Goal: Task Accomplishment & Management: Use online tool/utility

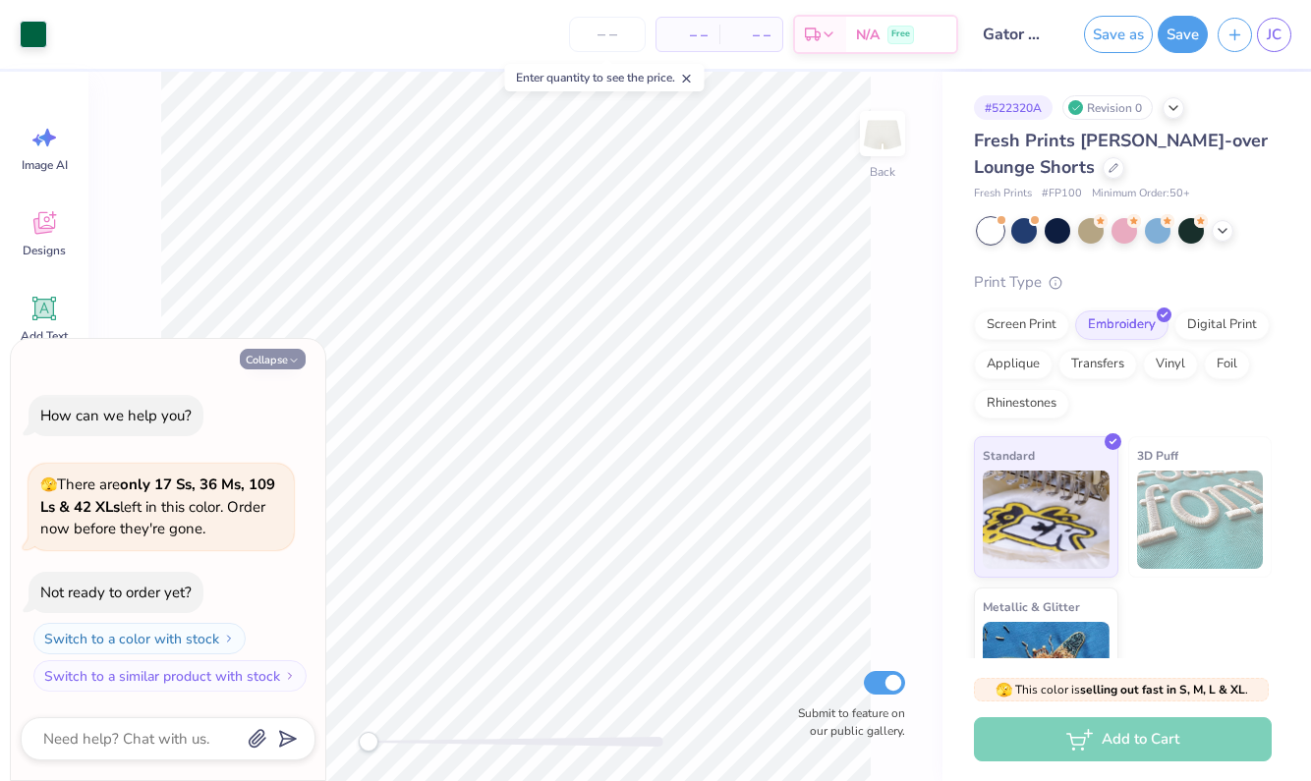
click at [295, 366] on icon "button" at bounding box center [294, 361] width 12 height 12
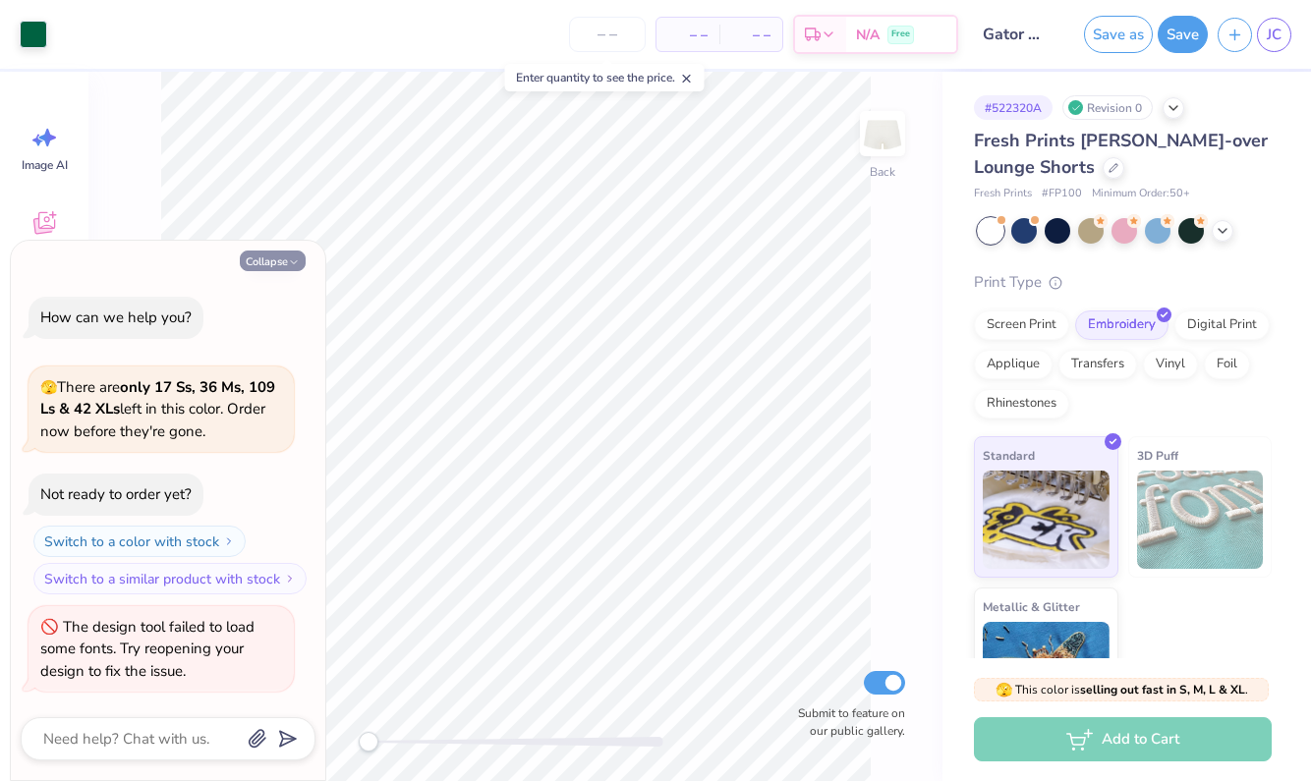
click at [285, 269] on button "Collapse" at bounding box center [273, 261] width 66 height 21
type textarea "x"
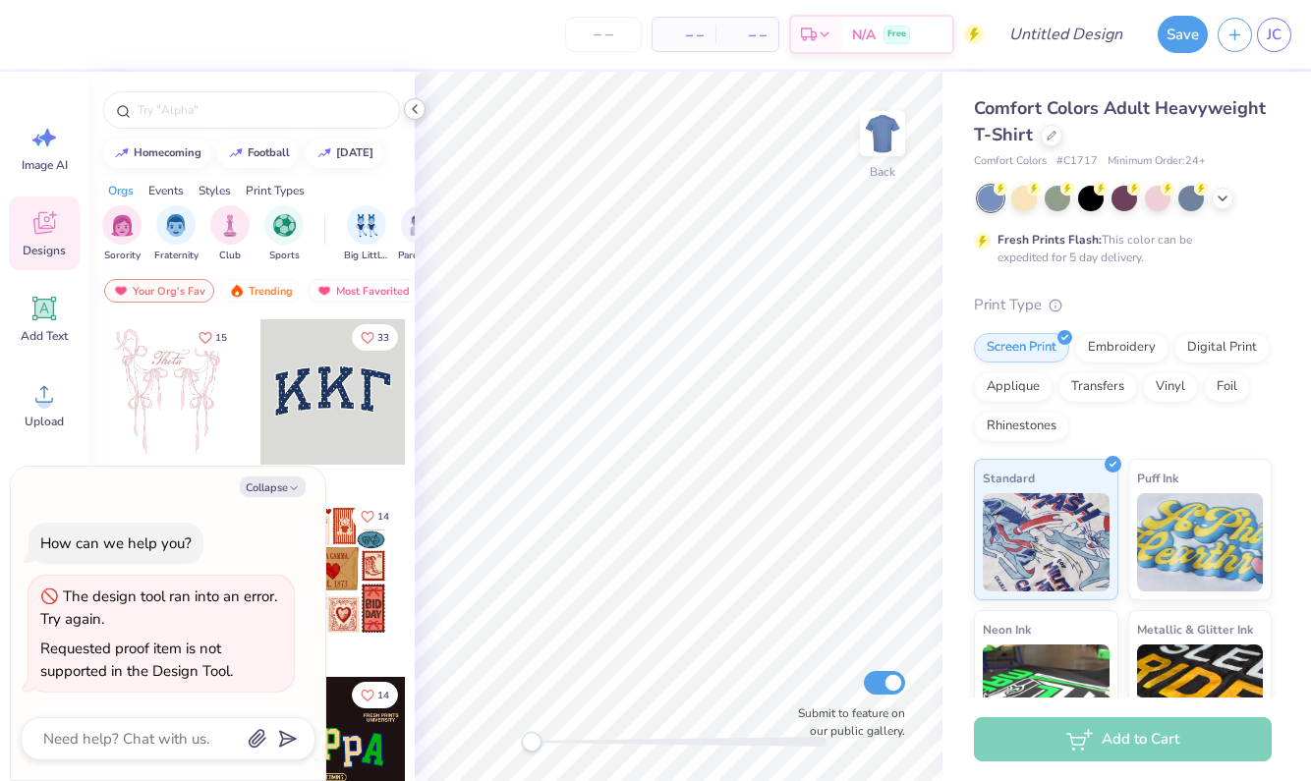
click at [417, 110] on icon at bounding box center [415, 109] width 16 height 16
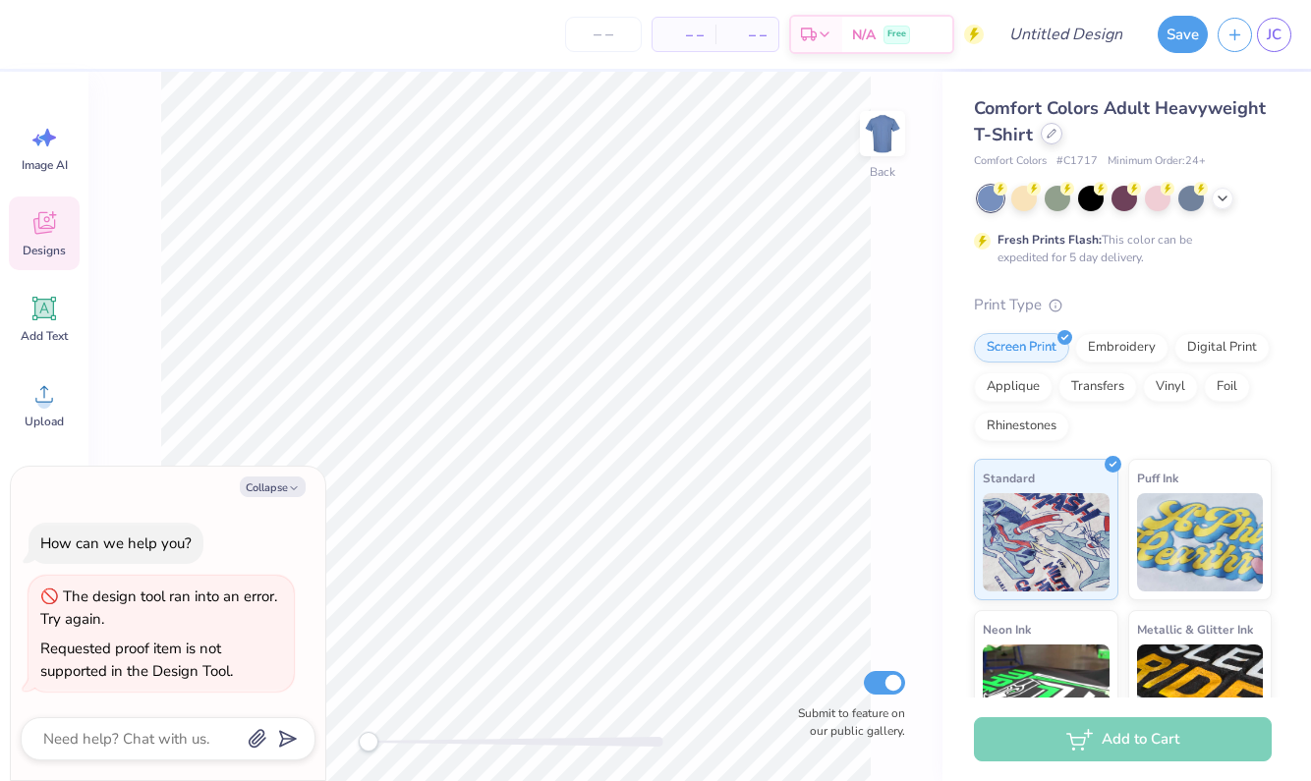
click at [1045, 142] on div at bounding box center [1052, 134] width 22 height 22
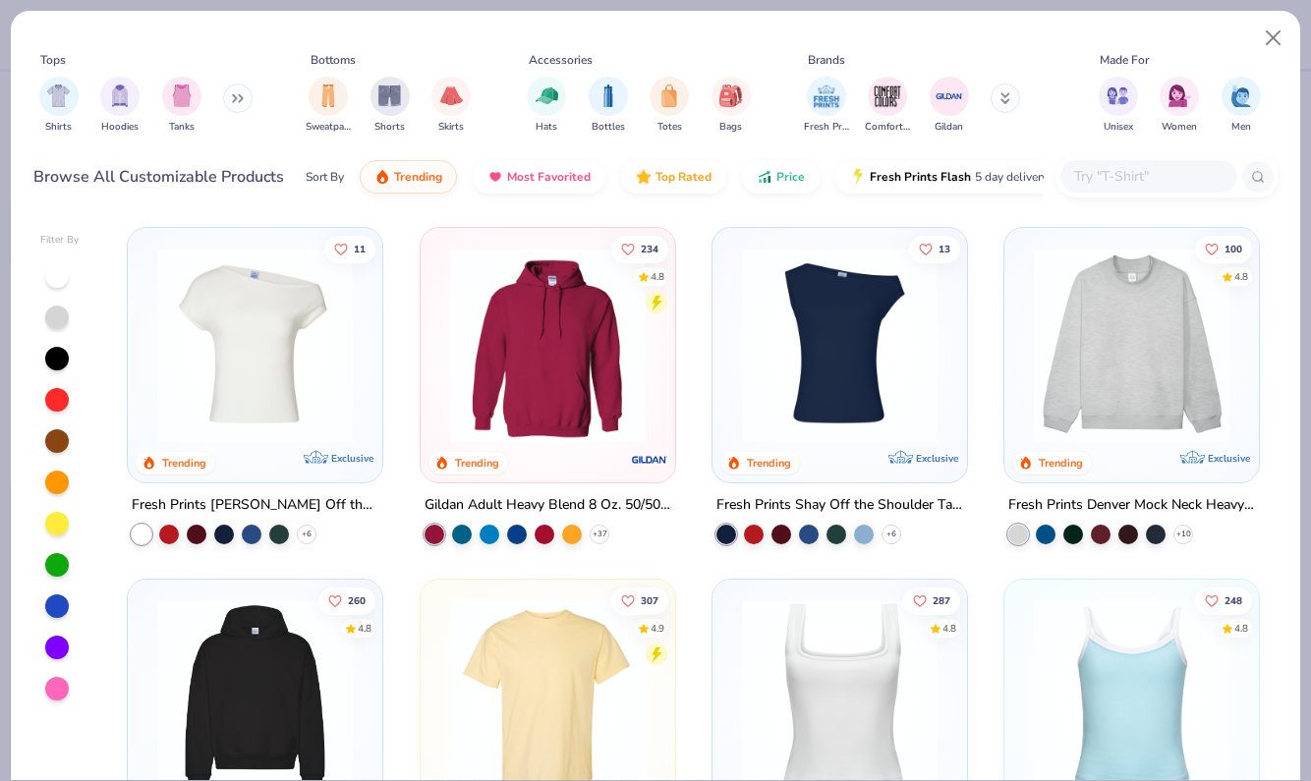
click at [292, 393] on img at bounding box center [254, 346] width 215 height 196
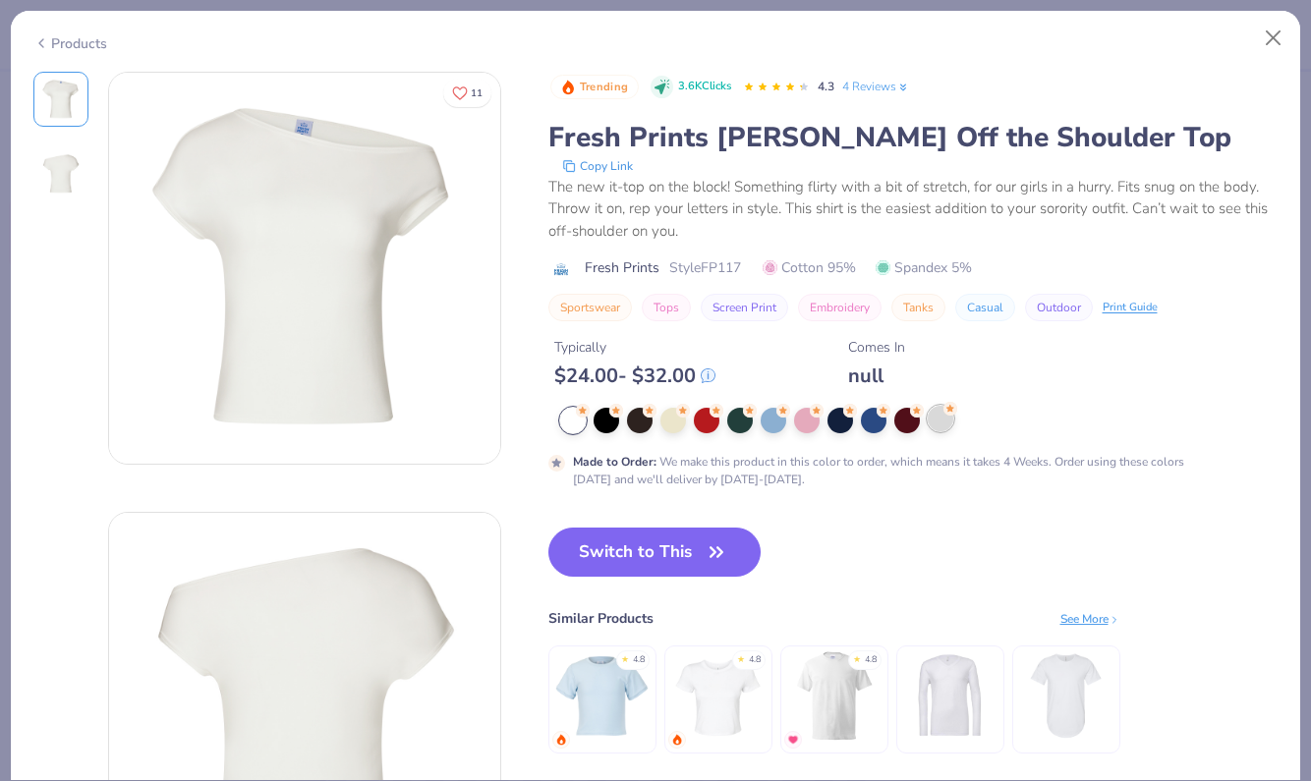
click at [937, 428] on div at bounding box center [941, 419] width 26 height 26
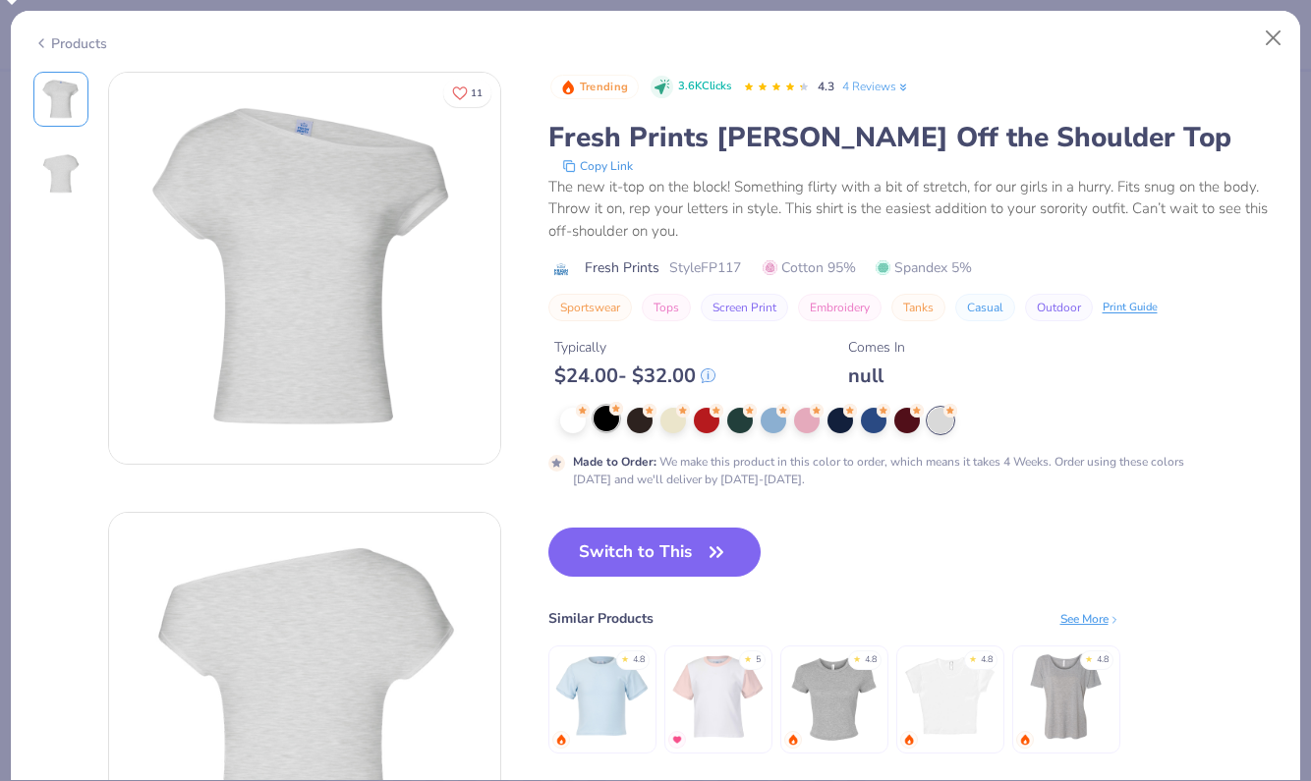
click at [593, 424] on div at bounding box center [606, 419] width 26 height 26
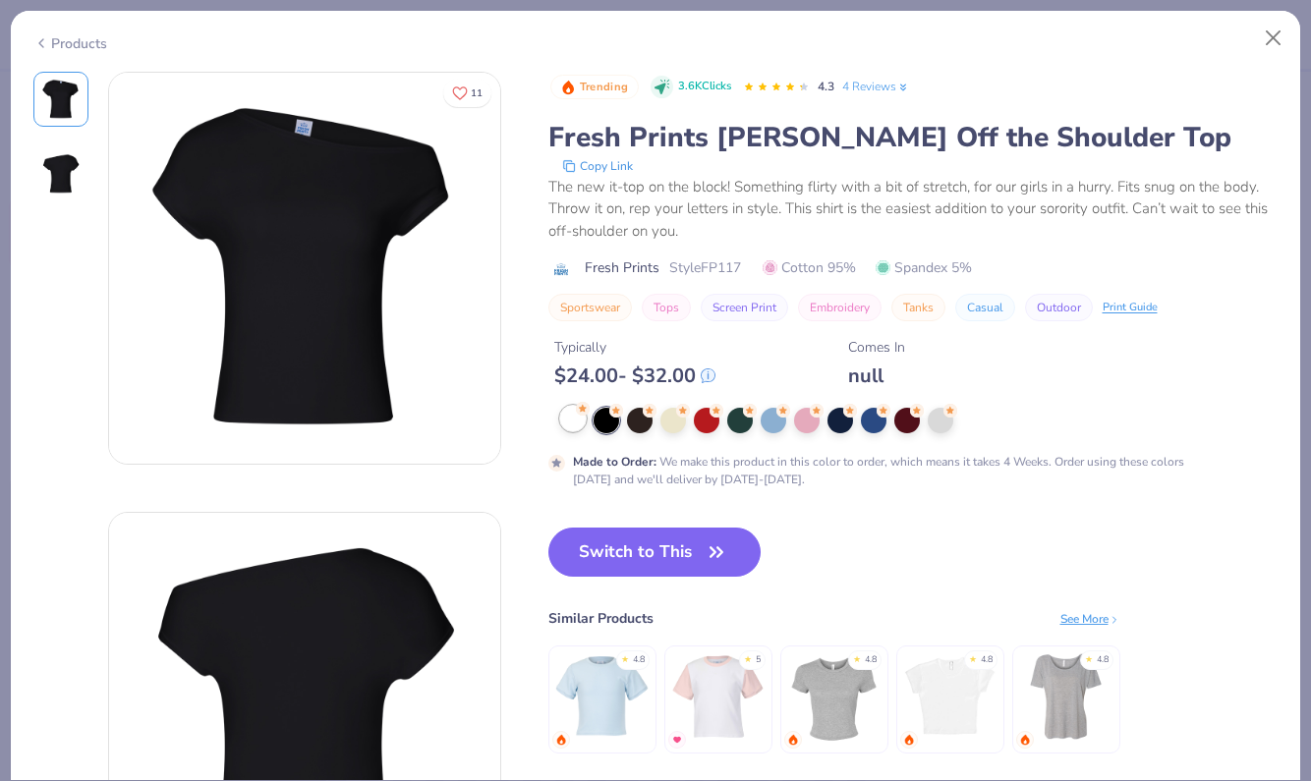
click at [578, 423] on div at bounding box center [573, 419] width 26 height 26
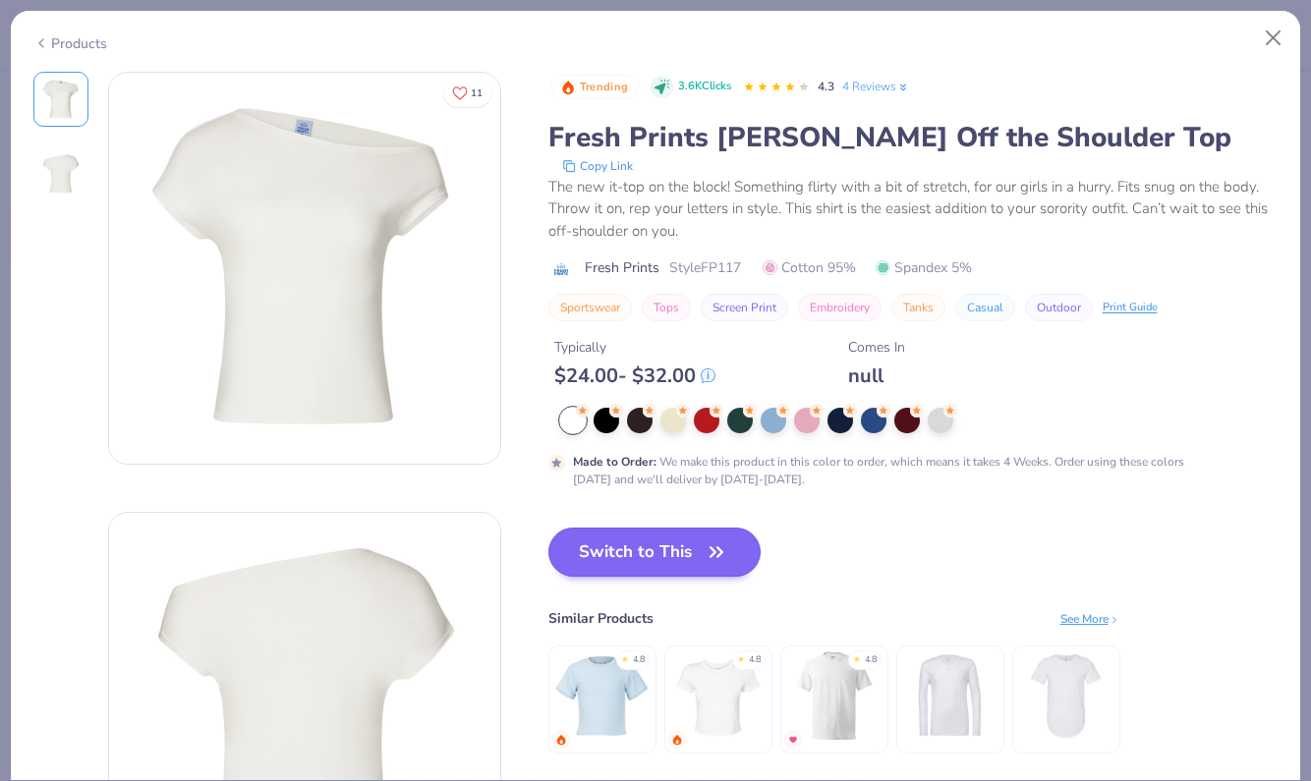
click at [644, 544] on button "Switch to This" at bounding box center [654, 552] width 213 height 49
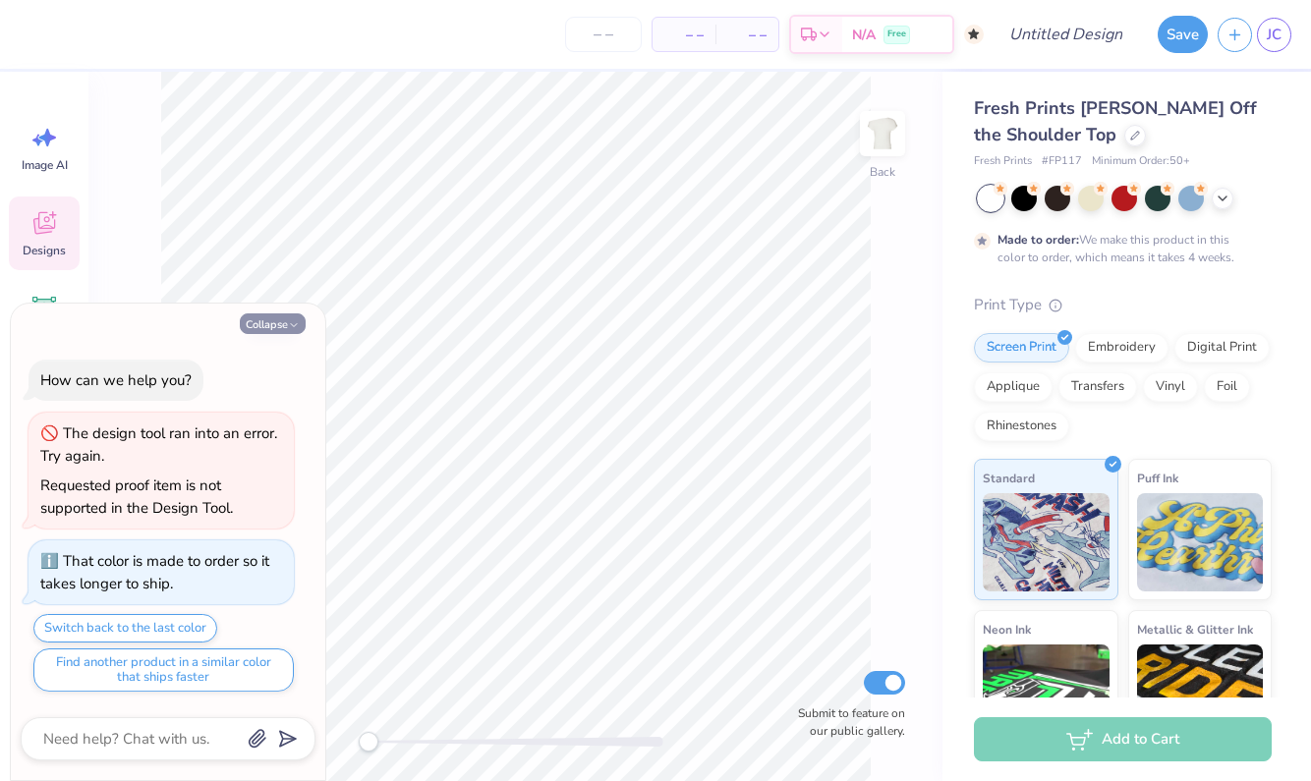
click at [296, 326] on icon "button" at bounding box center [294, 325] width 12 height 12
type textarea "x"
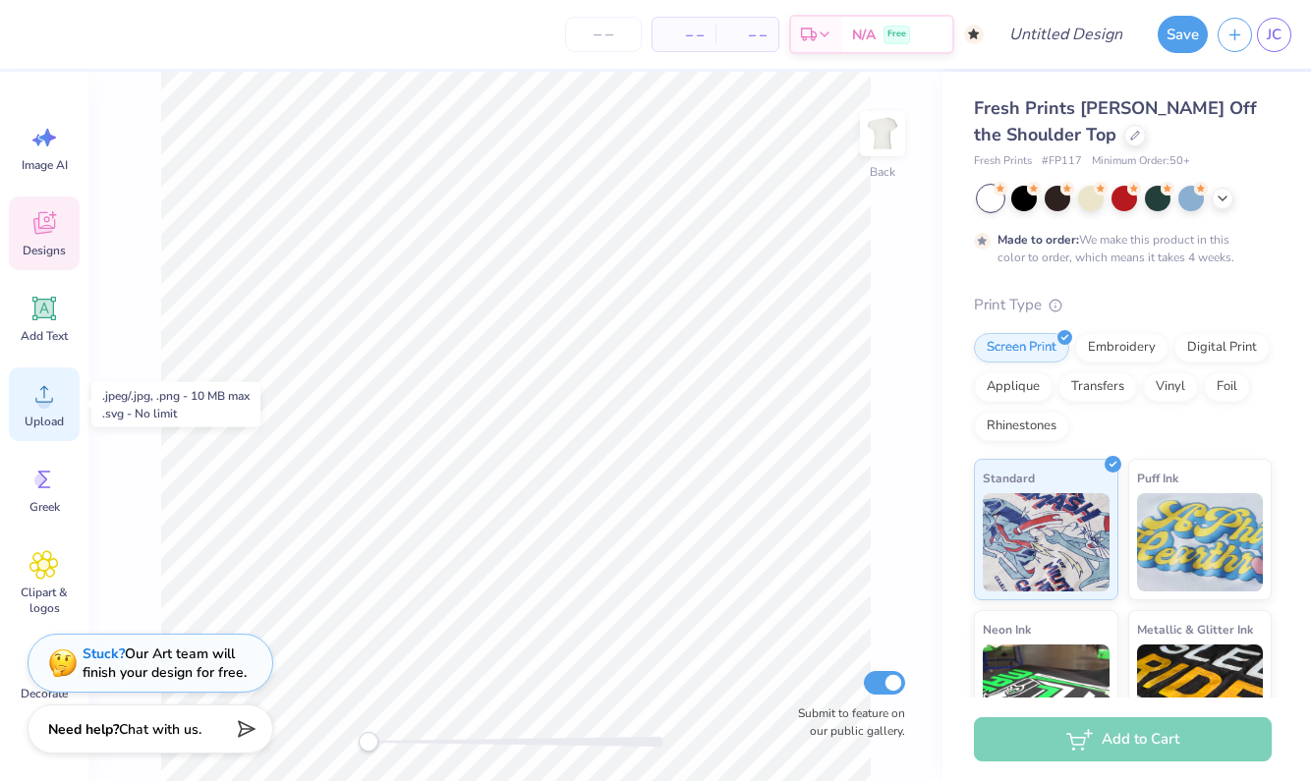
click at [46, 424] on span "Upload" at bounding box center [44, 422] width 39 height 16
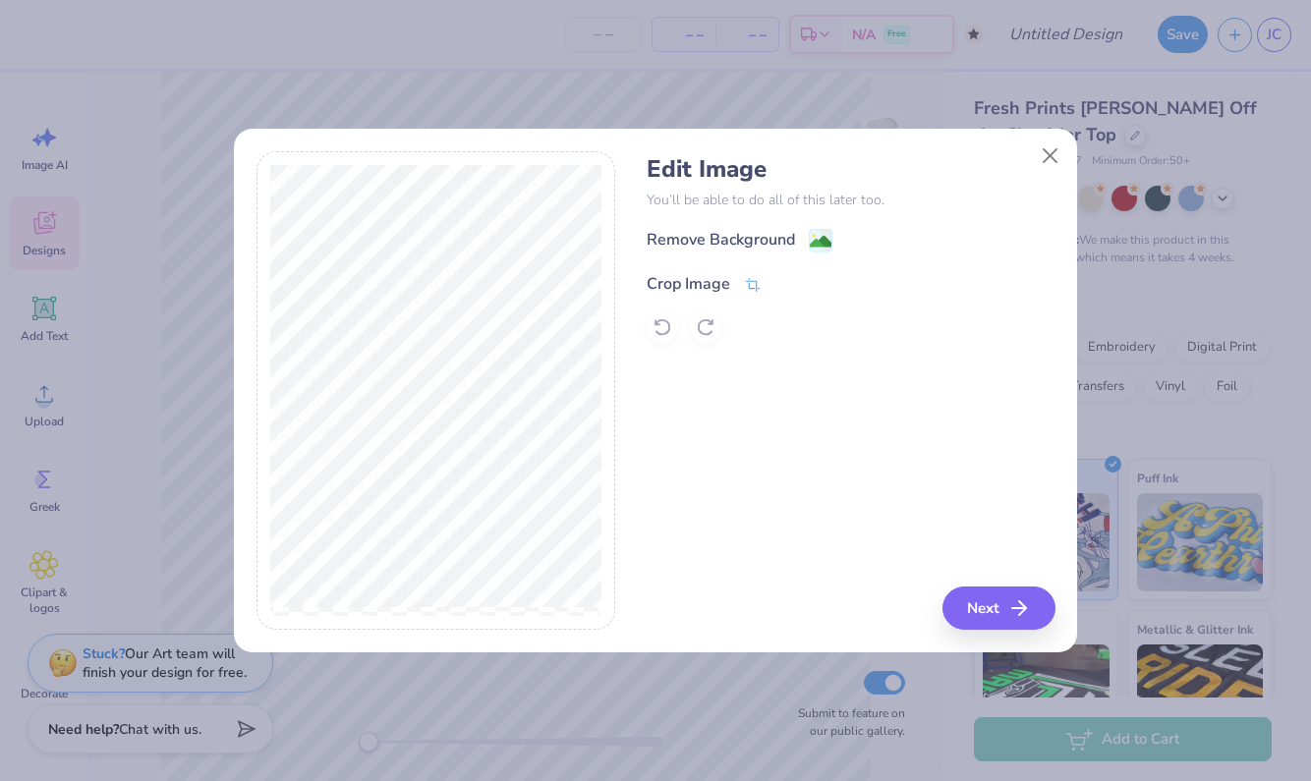
click at [748, 277] on icon at bounding box center [753, 285] width 18 height 18
click at [986, 623] on div "Edit Image You’ll be able to do all of this later too. Remove Background Crop I…" at bounding box center [851, 390] width 408 height 479
click at [785, 297] on div "Remove Background Crop Image" at bounding box center [851, 285] width 408 height 115
click at [783, 270] on div at bounding box center [799, 282] width 49 height 24
click at [785, 284] on polyline at bounding box center [786, 282] width 8 height 6
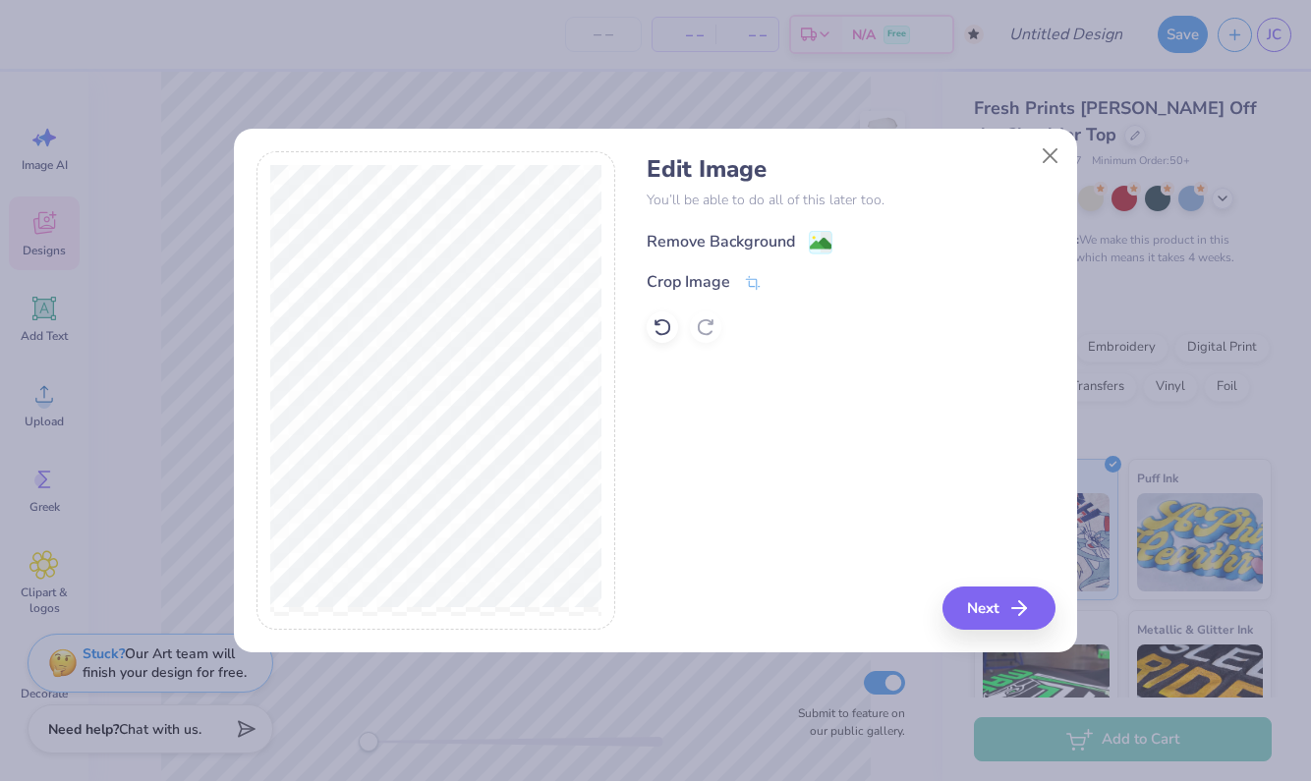
click at [819, 250] on image at bounding box center [821, 244] width 22 height 22
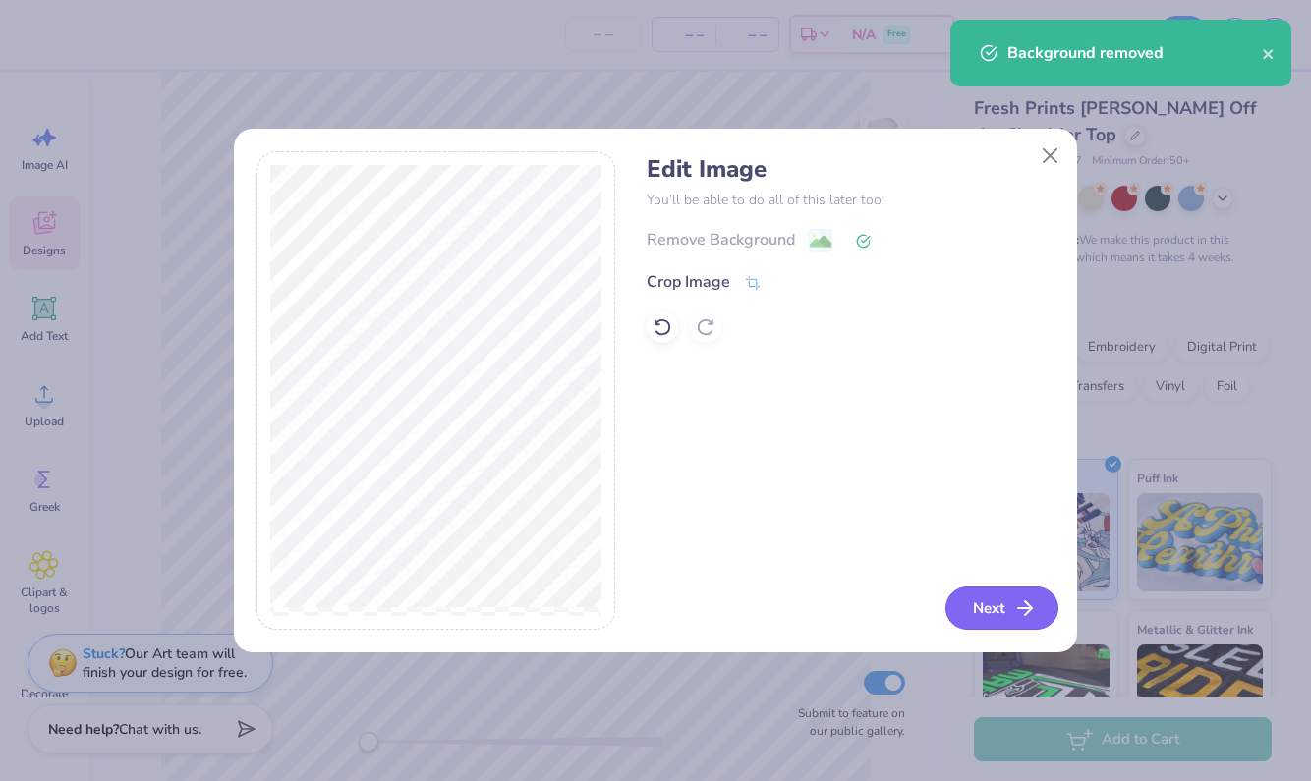
click at [1013, 600] on icon "button" at bounding box center [1025, 608] width 24 height 24
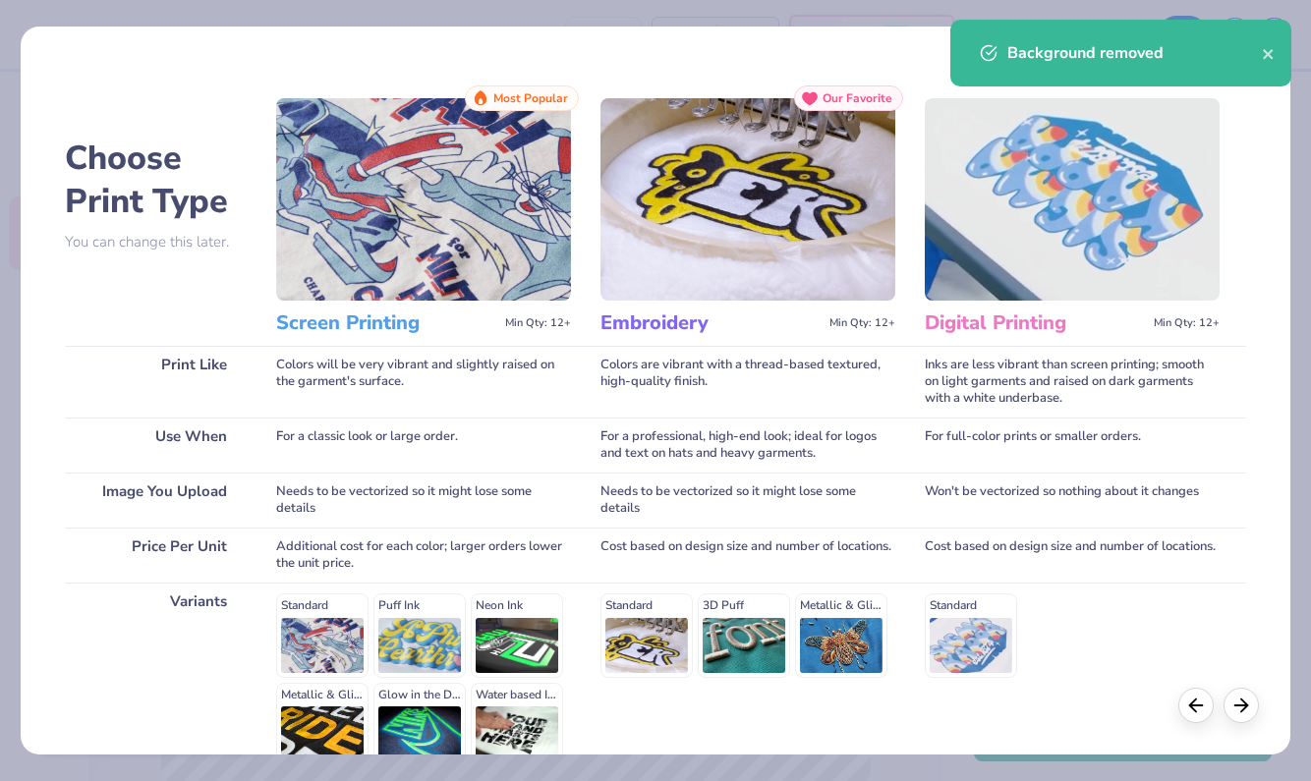
scroll to position [87, 0]
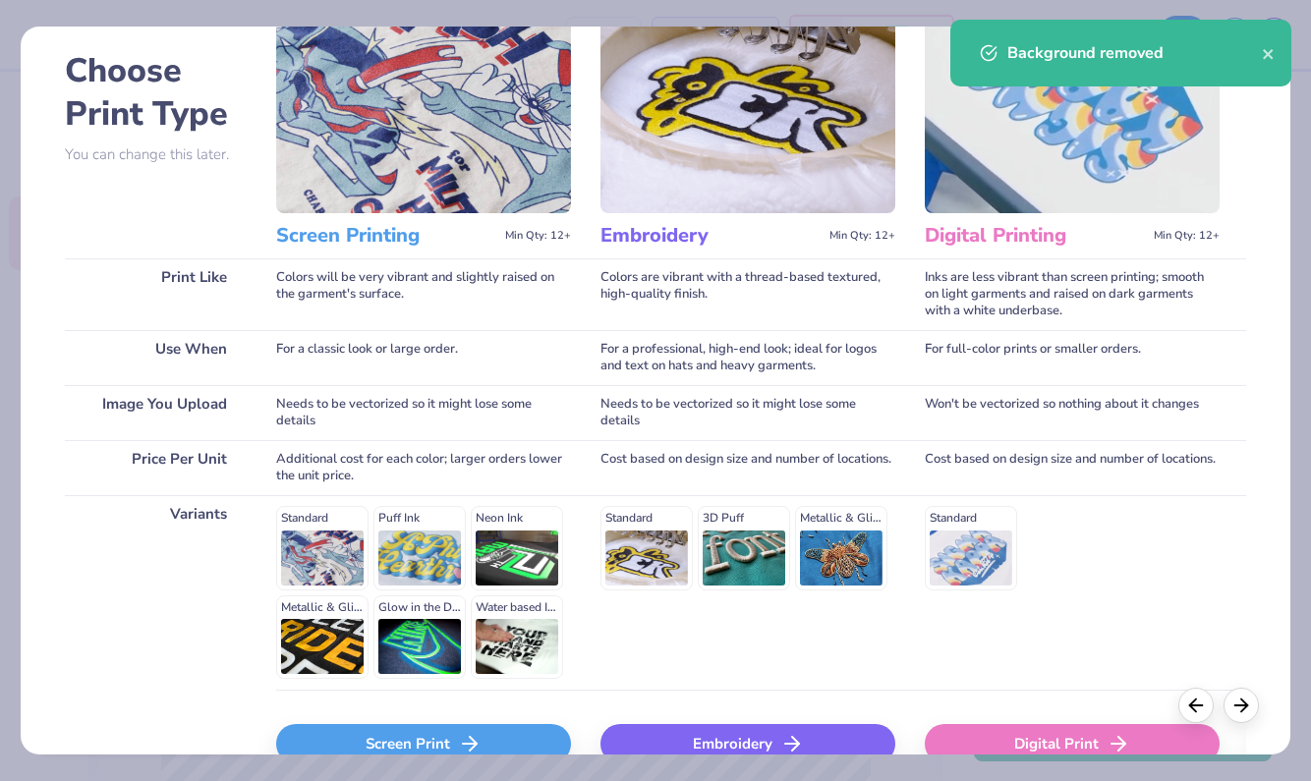
click at [741, 737] on div "Embroidery" at bounding box center [747, 743] width 295 height 39
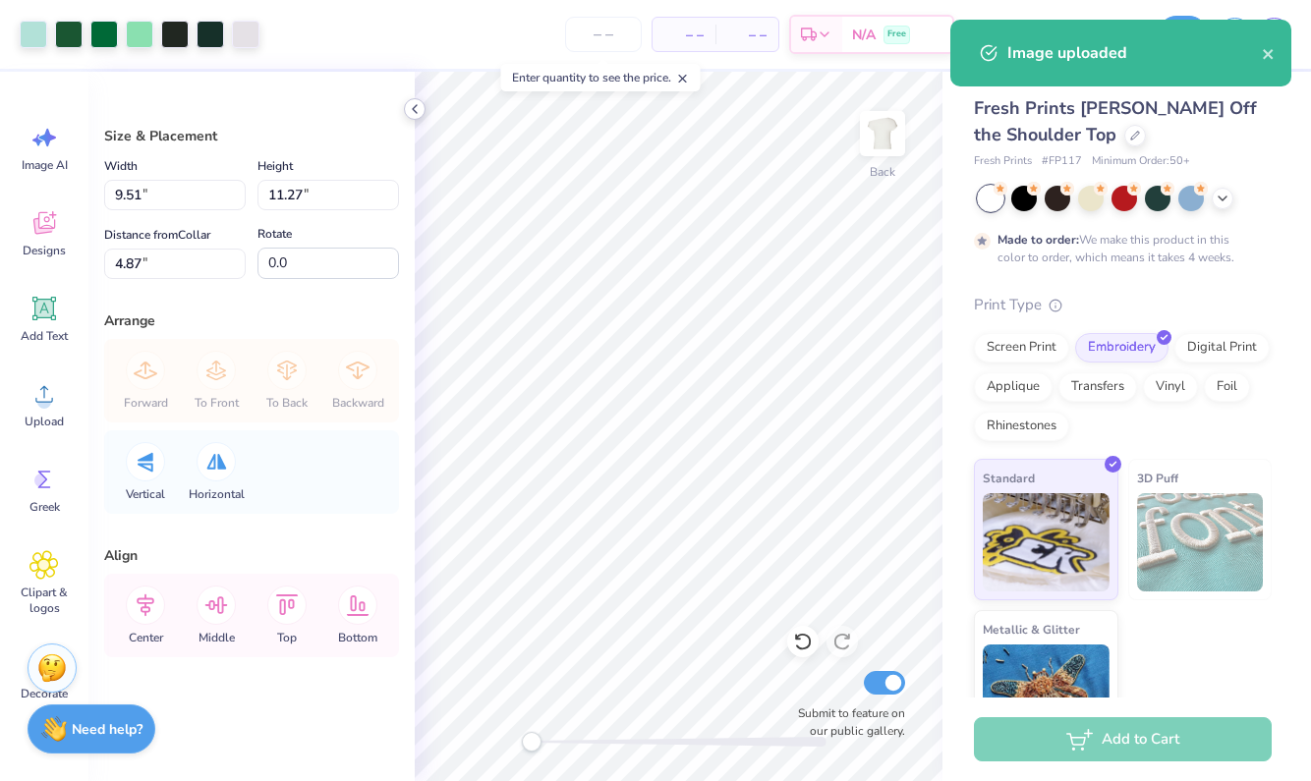
click at [412, 109] on icon at bounding box center [415, 109] width 16 height 16
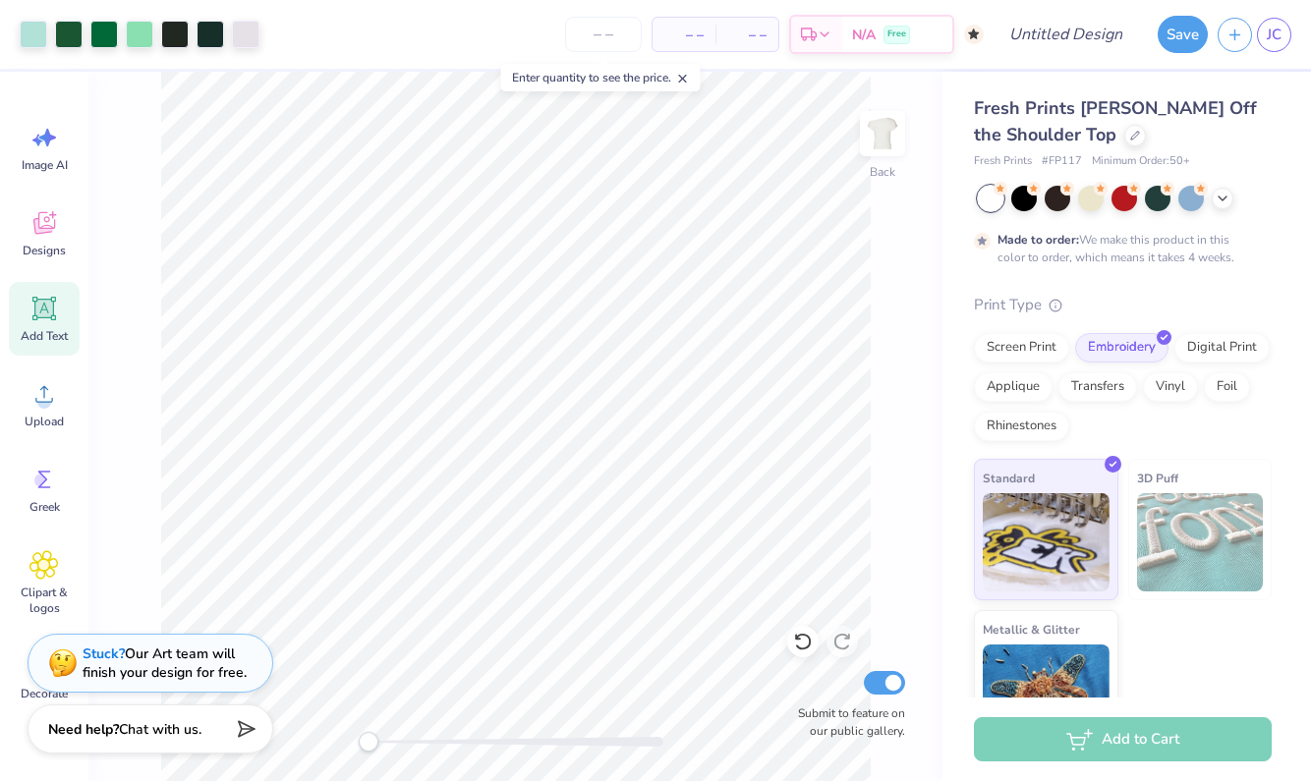
click at [52, 323] on div "Add Text" at bounding box center [44, 319] width 71 height 74
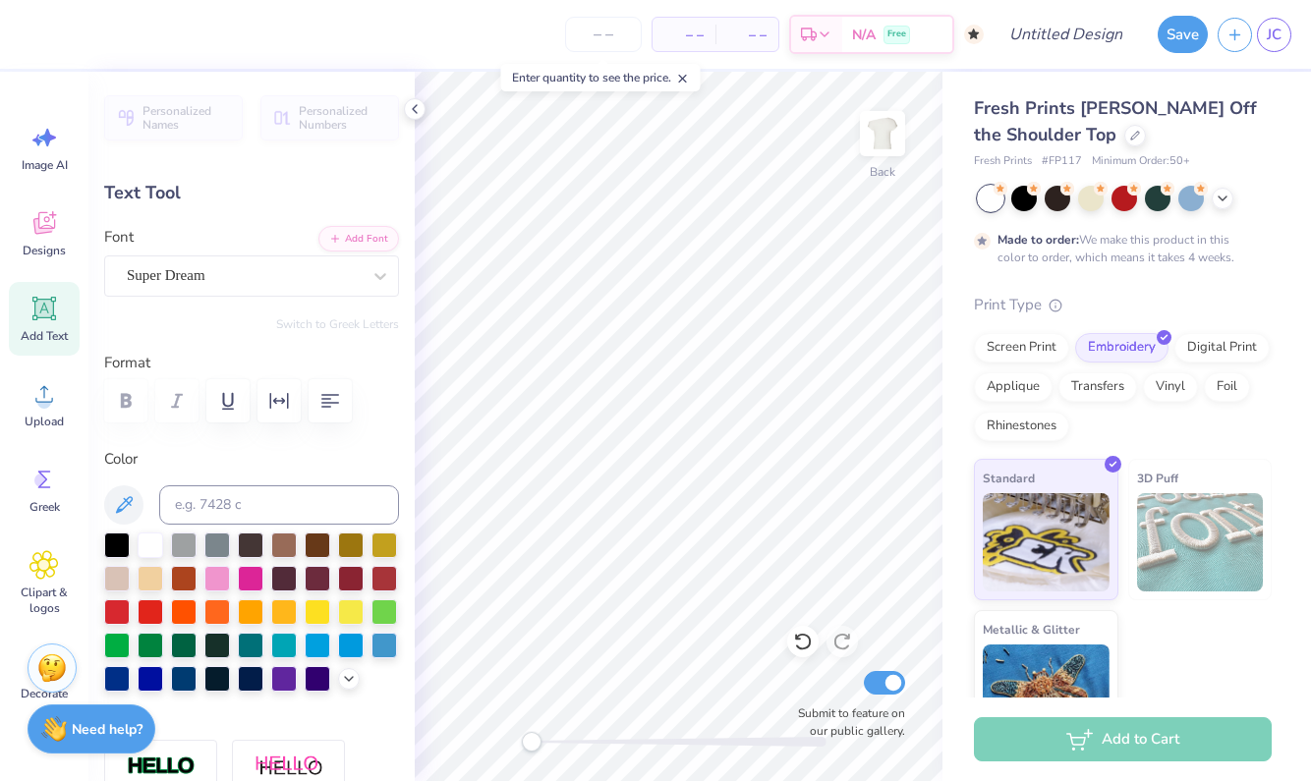
type textarea "T"
type textarea "Kappa Alpha Theta"
click at [351, 269] on div "Super Dream" at bounding box center [244, 275] width 238 height 30
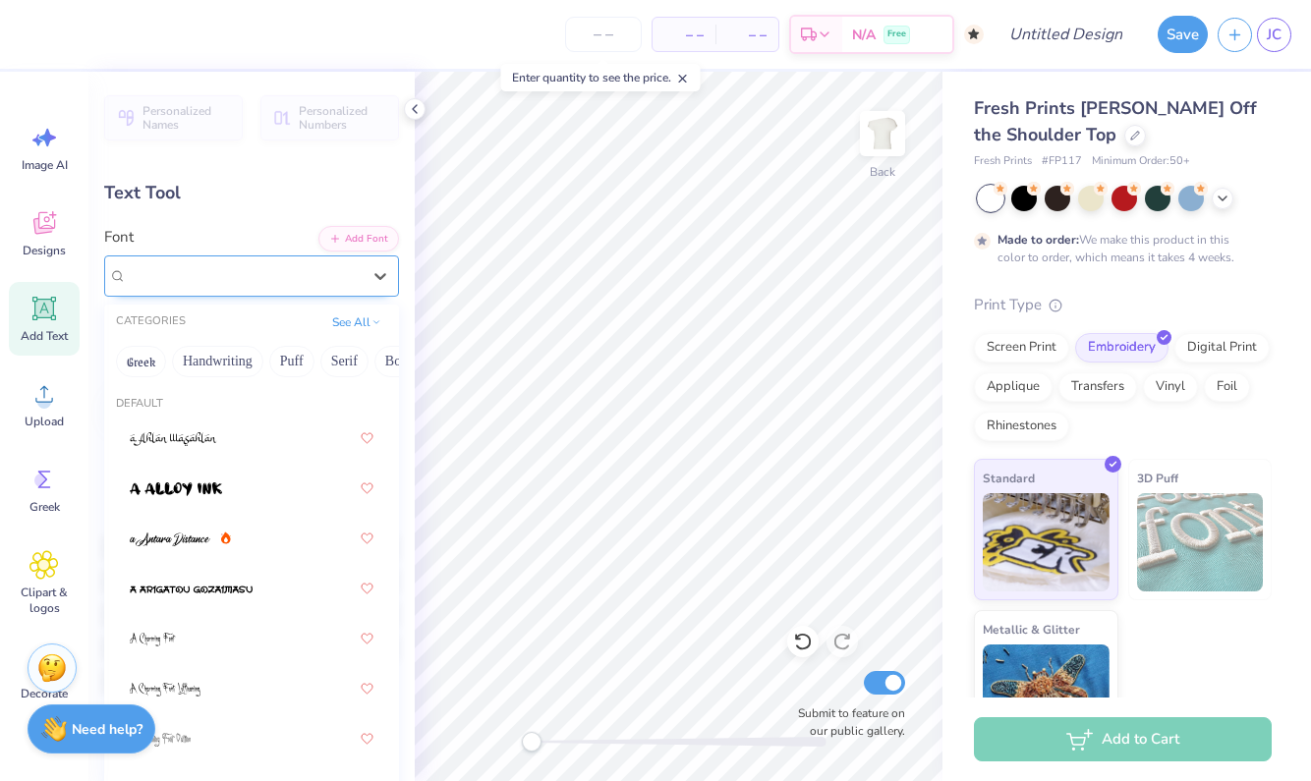
click at [360, 280] on div "Super Dream" at bounding box center [244, 275] width 238 height 30
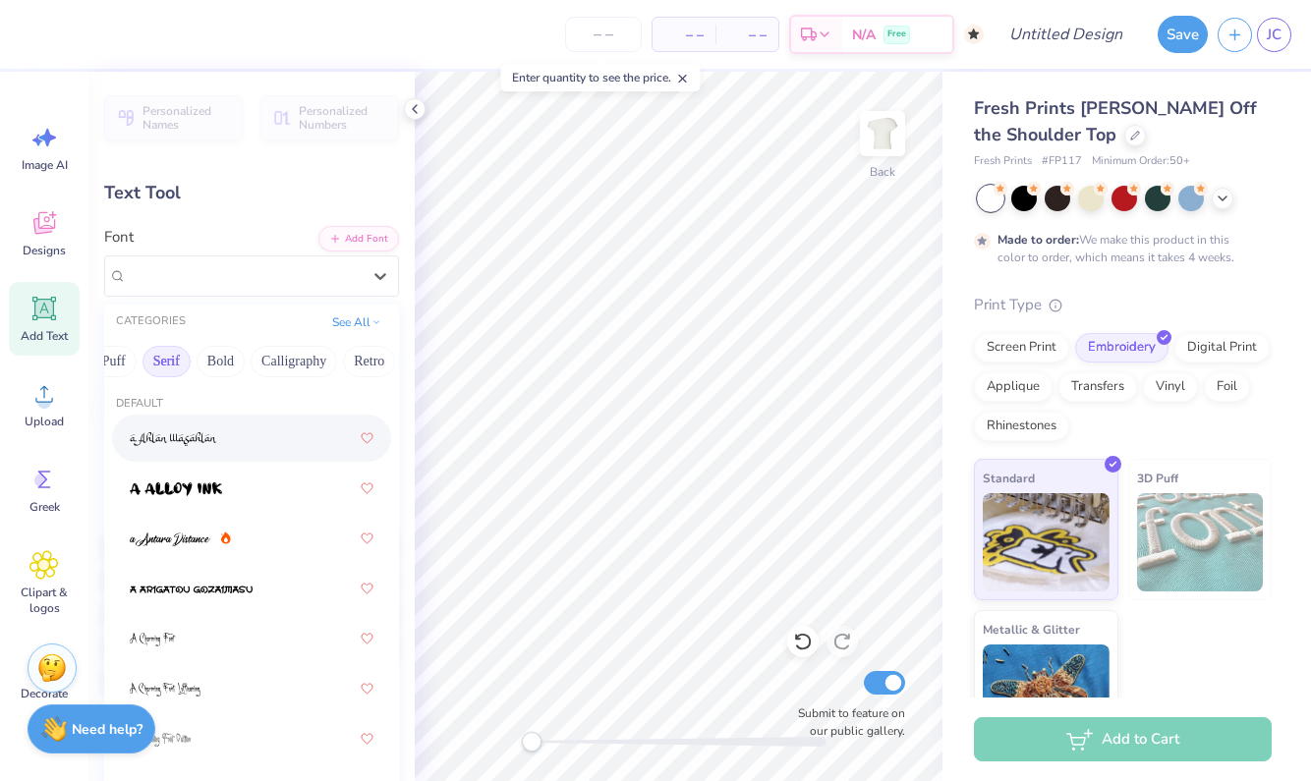
scroll to position [0, 200]
click at [288, 367] on button "Calligraphy" at bounding box center [271, 361] width 86 height 31
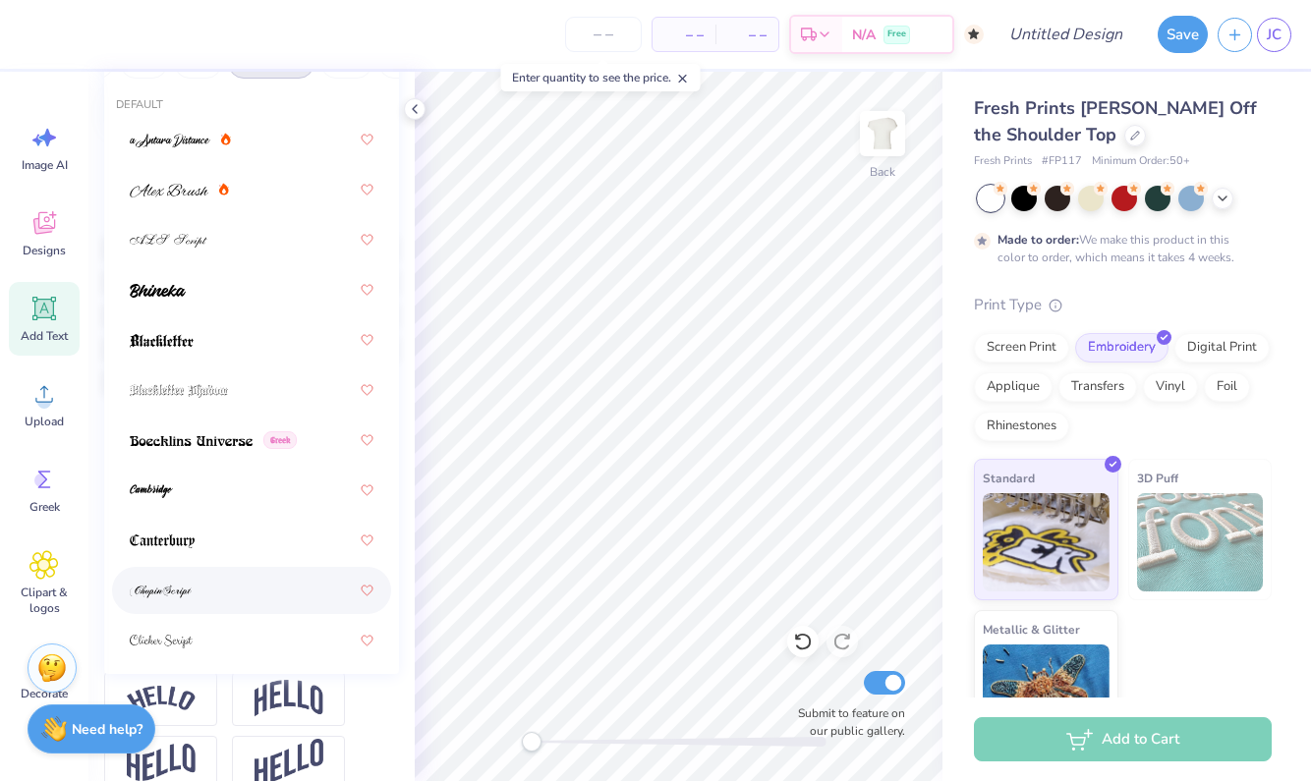
scroll to position [258, 0]
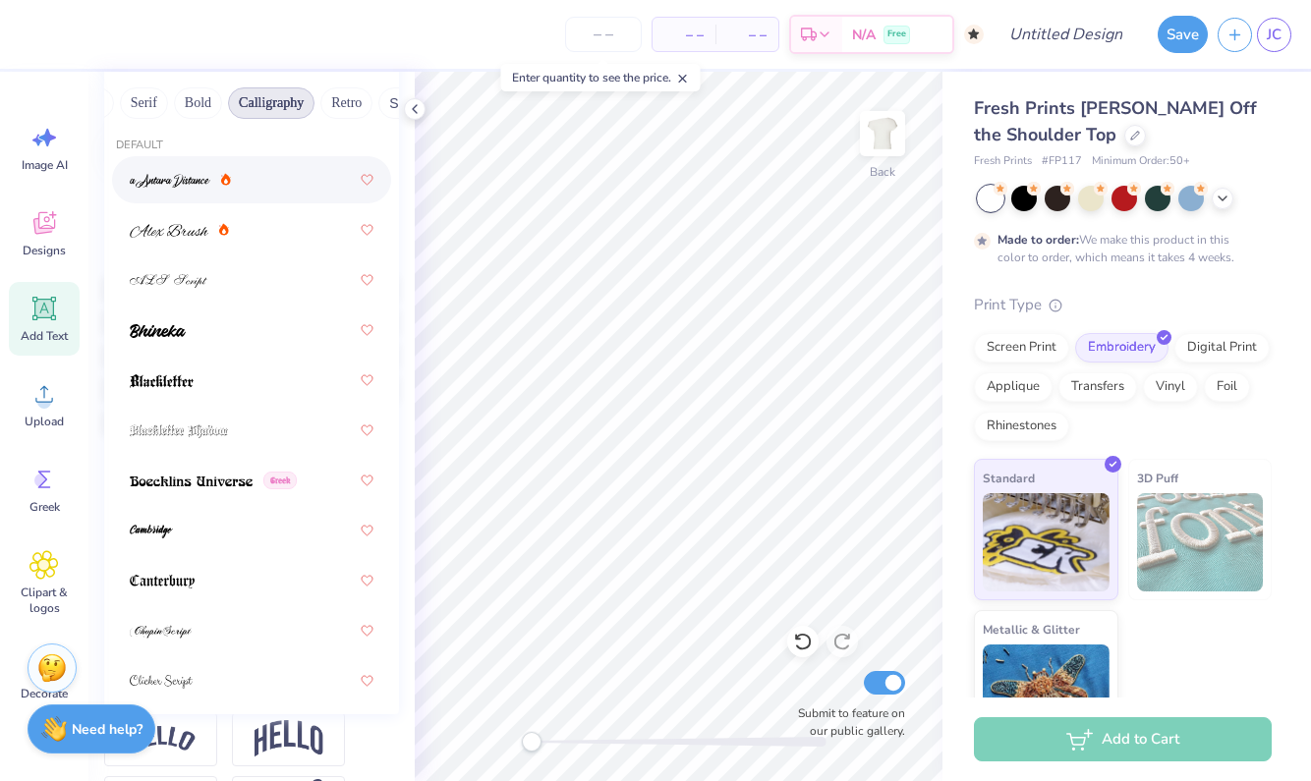
click at [209, 183] on img at bounding box center [170, 181] width 81 height 14
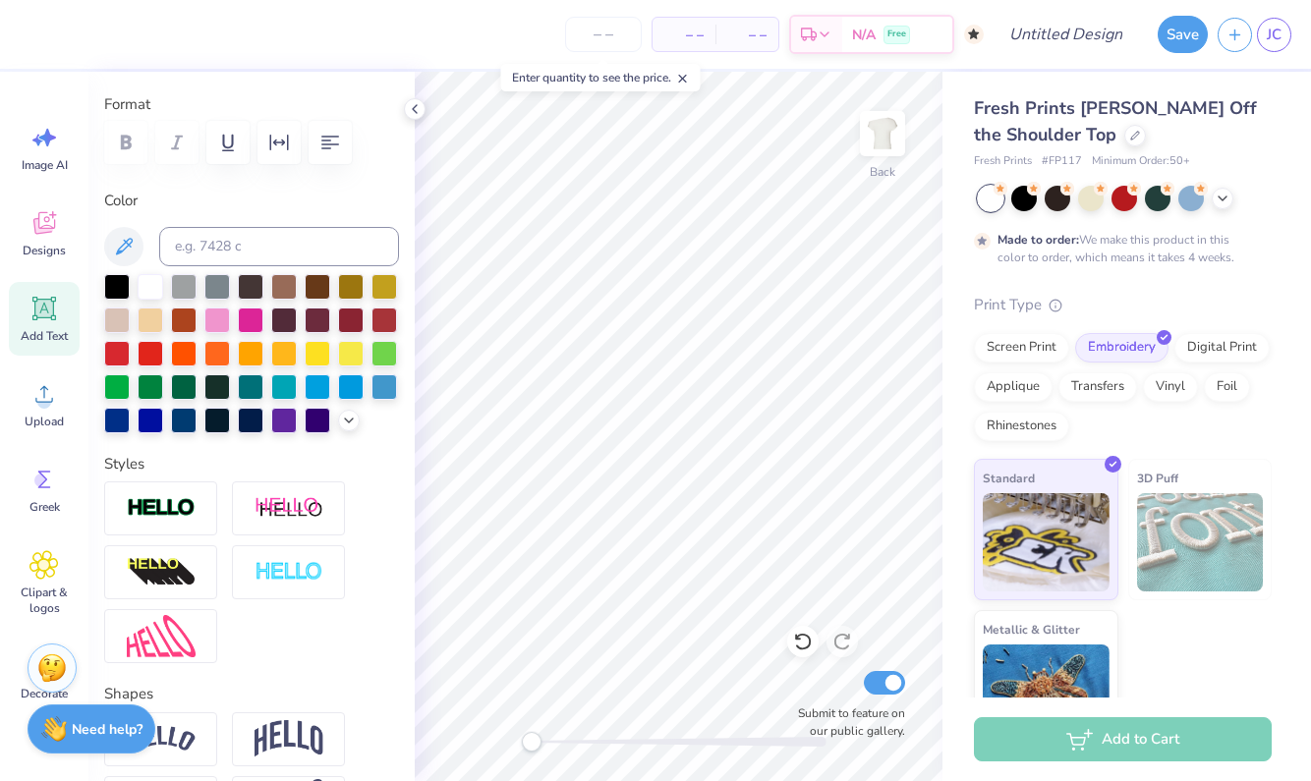
scroll to position [0, 7]
click at [209, 389] on div at bounding box center [217, 385] width 26 height 26
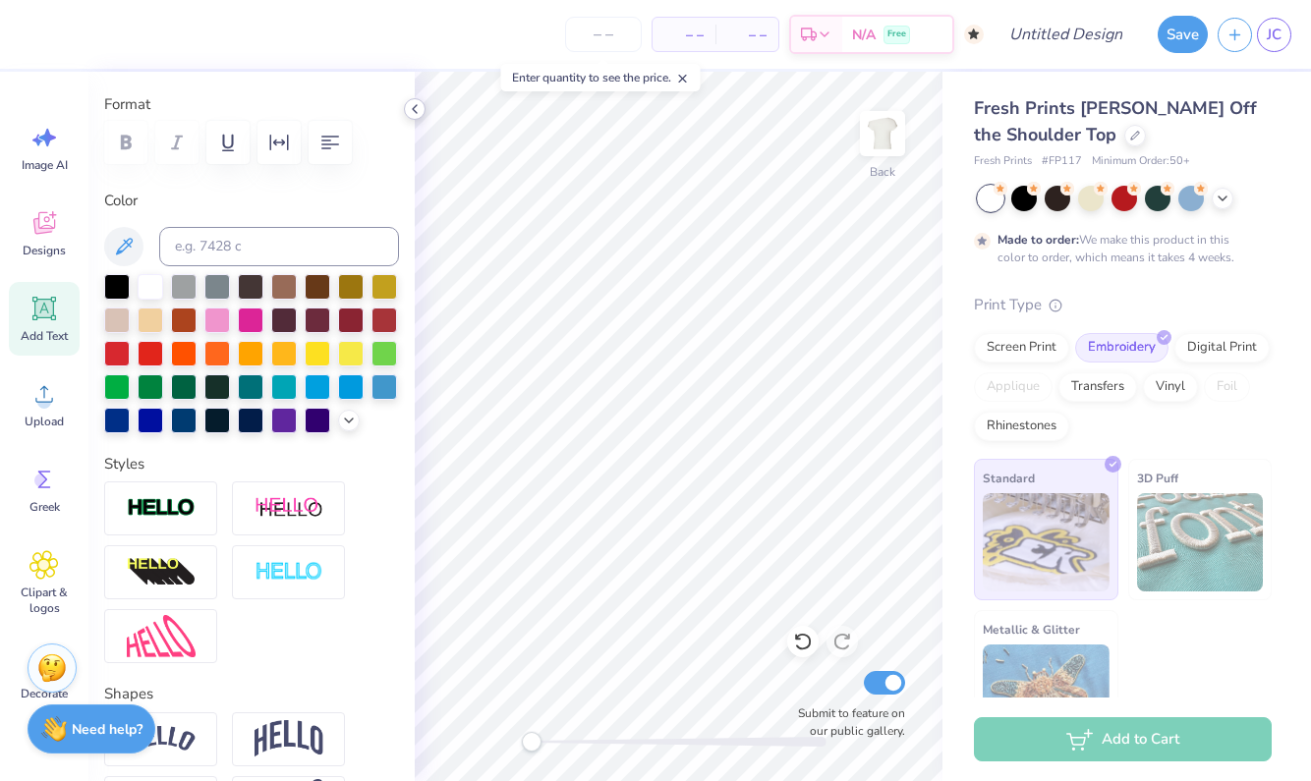
click at [416, 110] on icon at bounding box center [415, 109] width 16 height 16
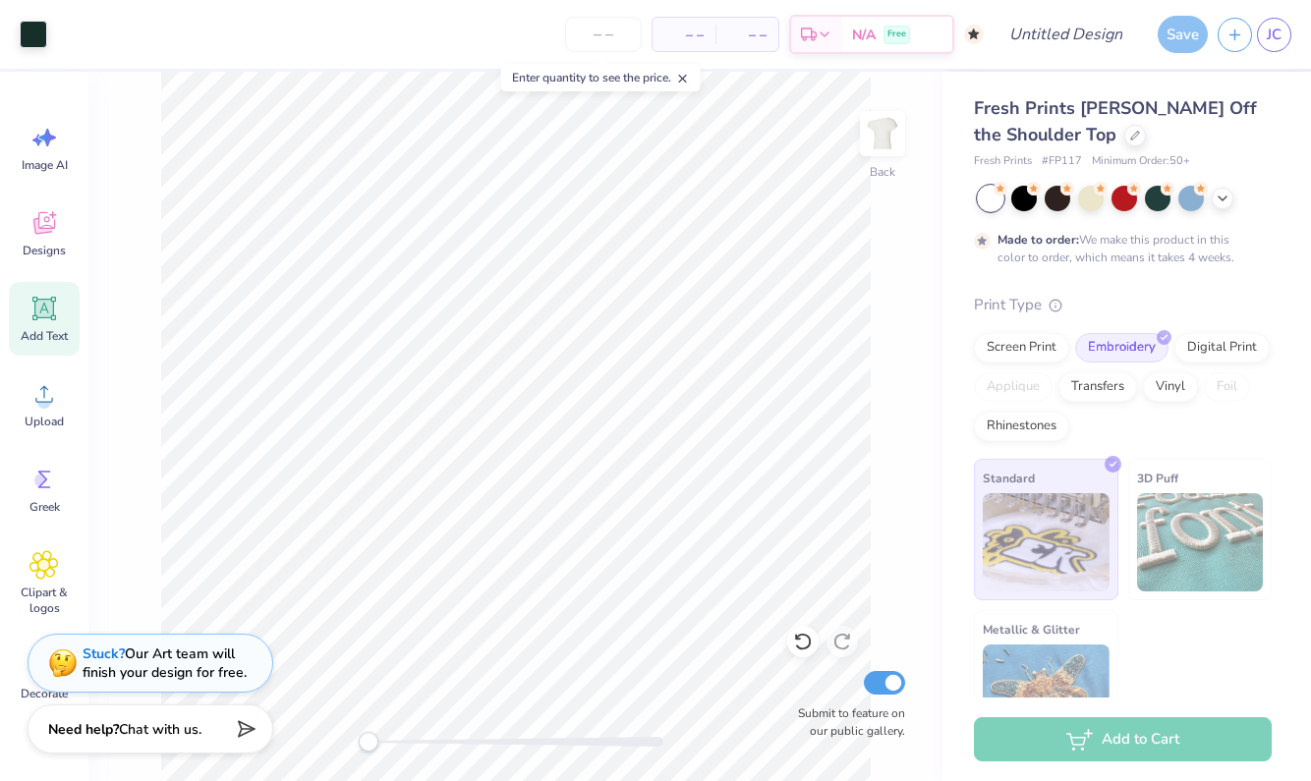
type input "13.43"
type input "2.14"
type input "9.43"
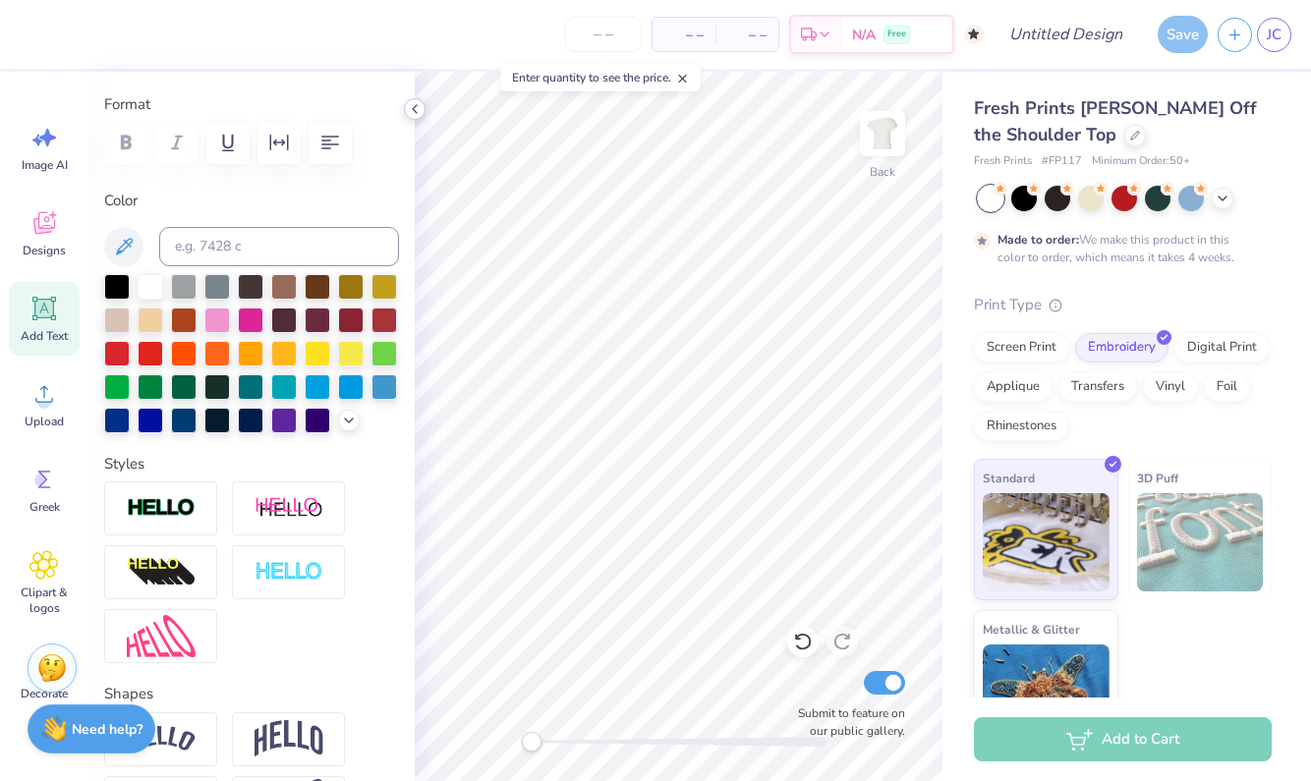
type input "7.67"
type input "1.22"
type input "16.09"
click at [186, 384] on div at bounding box center [184, 385] width 26 height 26
click at [216, 389] on div at bounding box center [217, 385] width 26 height 26
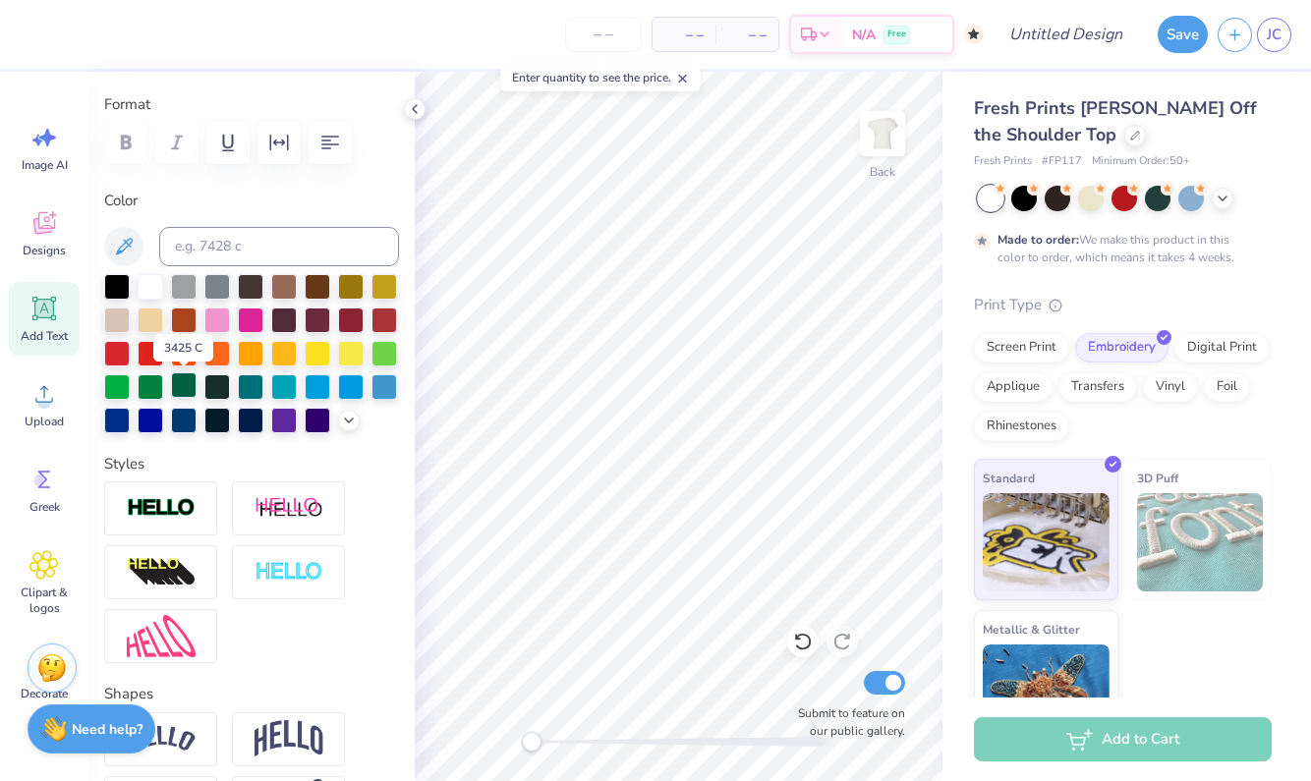
click at [185, 389] on div at bounding box center [184, 385] width 26 height 26
click at [220, 384] on div at bounding box center [217, 385] width 26 height 26
click at [120, 249] on icon at bounding box center [124, 246] width 17 height 17
click at [215, 388] on div at bounding box center [217, 385] width 26 height 26
click at [128, 254] on icon at bounding box center [124, 247] width 24 height 24
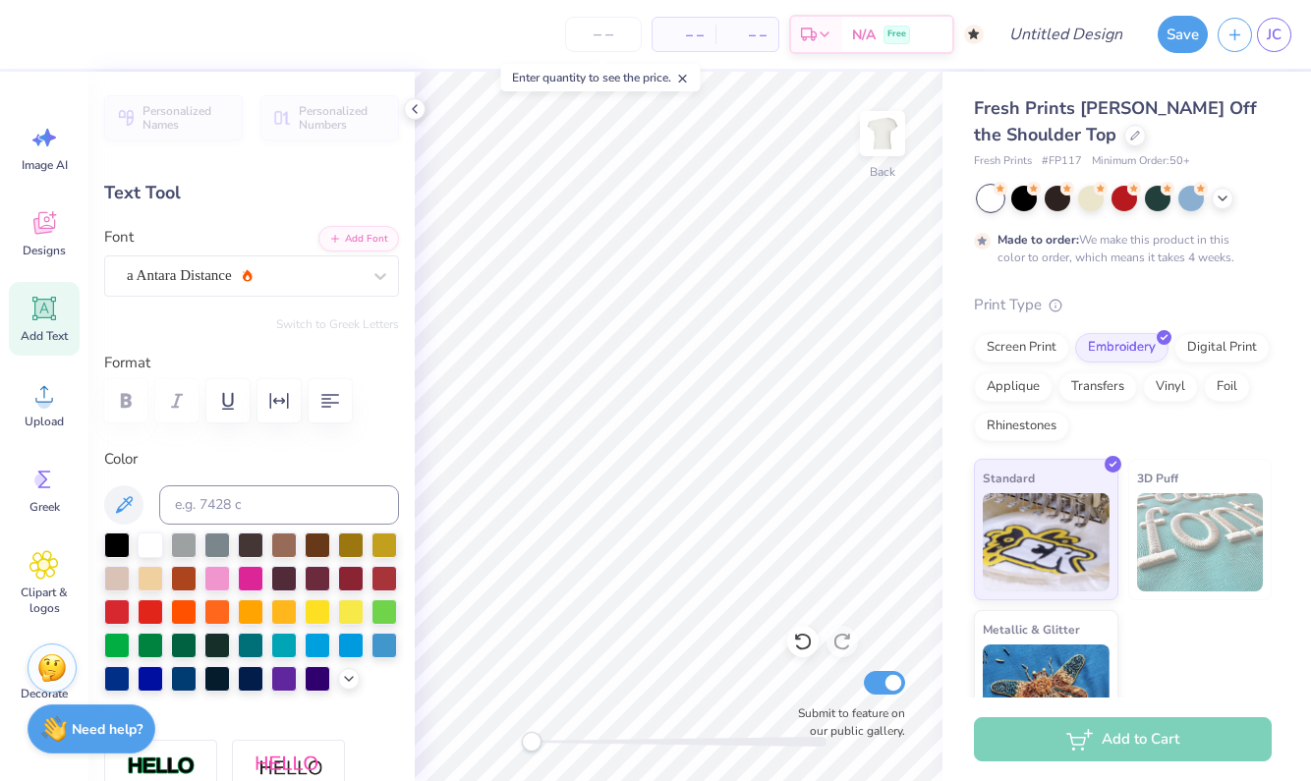
click at [419, 113] on icon at bounding box center [415, 109] width 16 height 16
click at [414, 112] on div "Personalized Names Personalized Numbers Text Tool Add Font Font a Antara Distan…" at bounding box center [251, 426] width 326 height 709
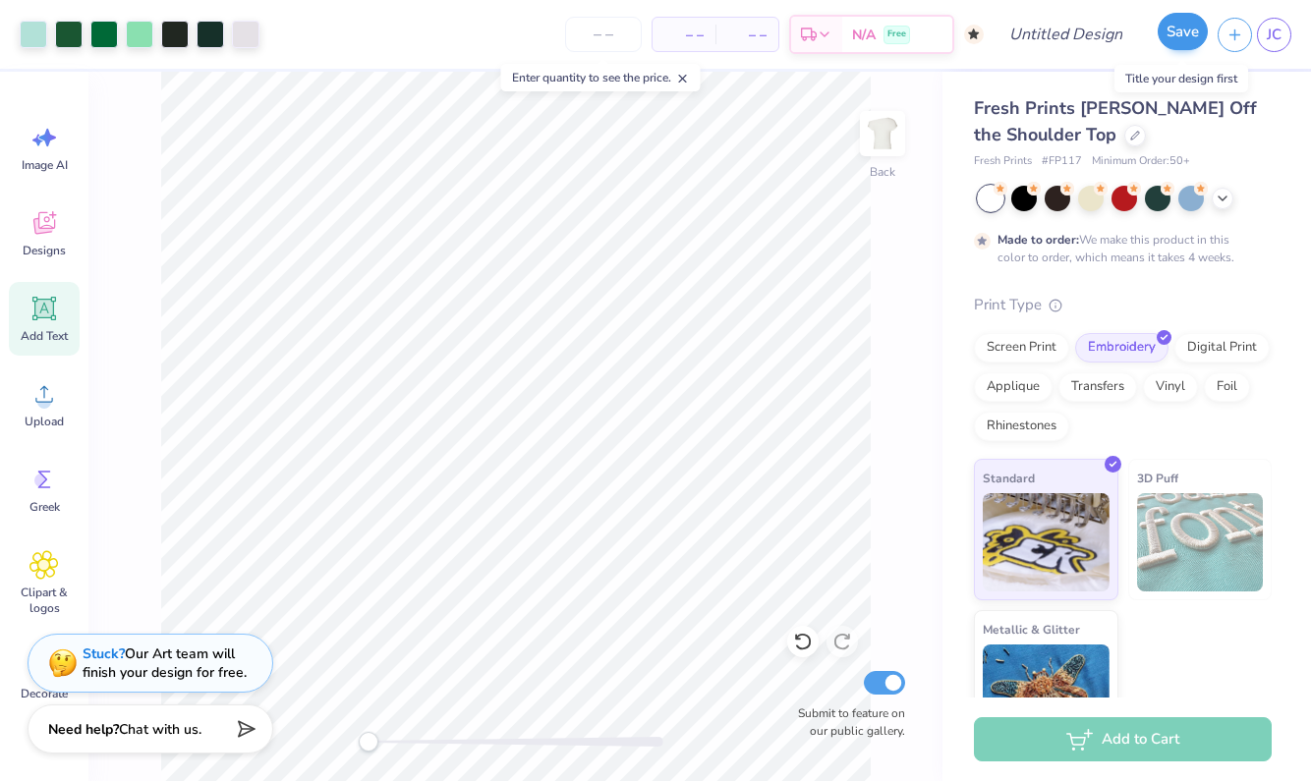
click at [1164, 42] on button "Save" at bounding box center [1182, 31] width 50 height 37
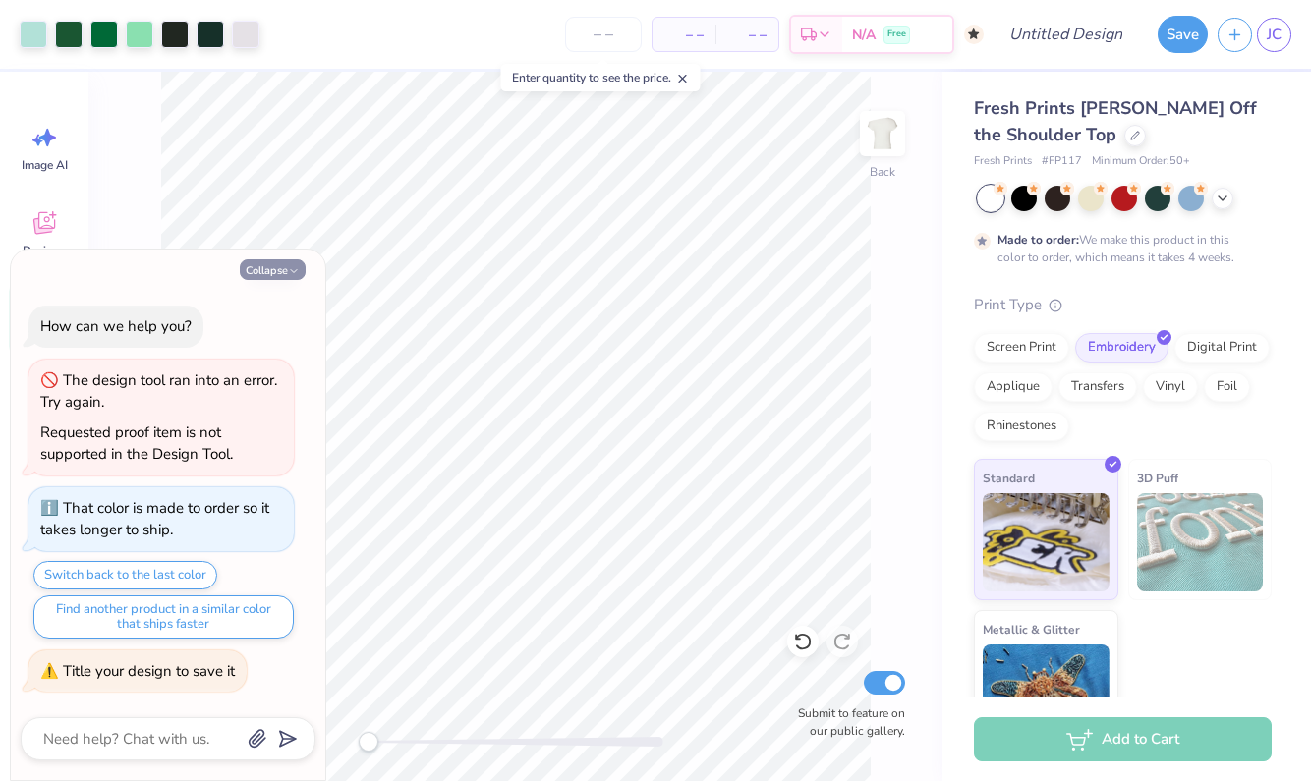
click at [297, 273] on polyline "button" at bounding box center [294, 271] width 6 height 3
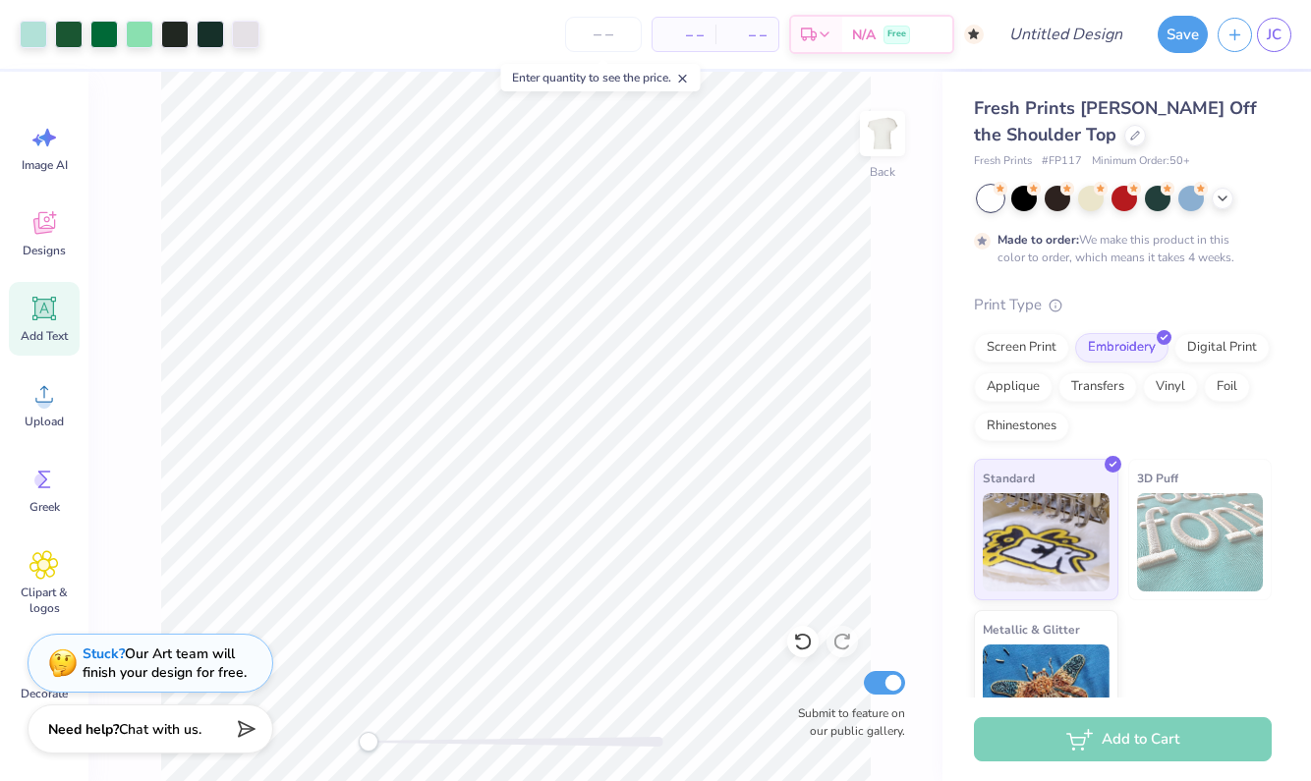
click at [1181, 54] on div "Save JC" at bounding box center [1229, 34] width 163 height 69
click at [1181, 41] on button "Save" at bounding box center [1182, 31] width 50 height 37
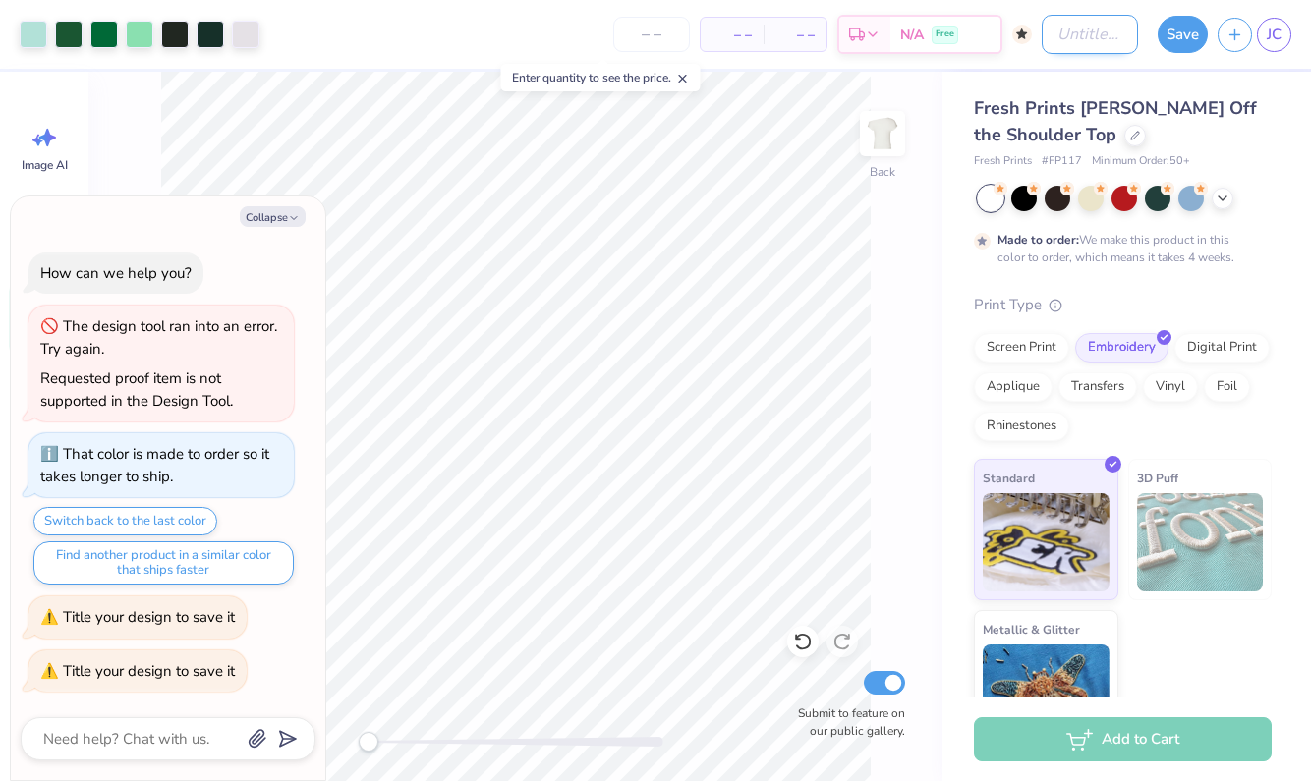
click at [1045, 34] on input "Design Title" at bounding box center [1090, 34] width 96 height 39
type textarea "x"
type input "G"
type textarea "x"
type input "Ga"
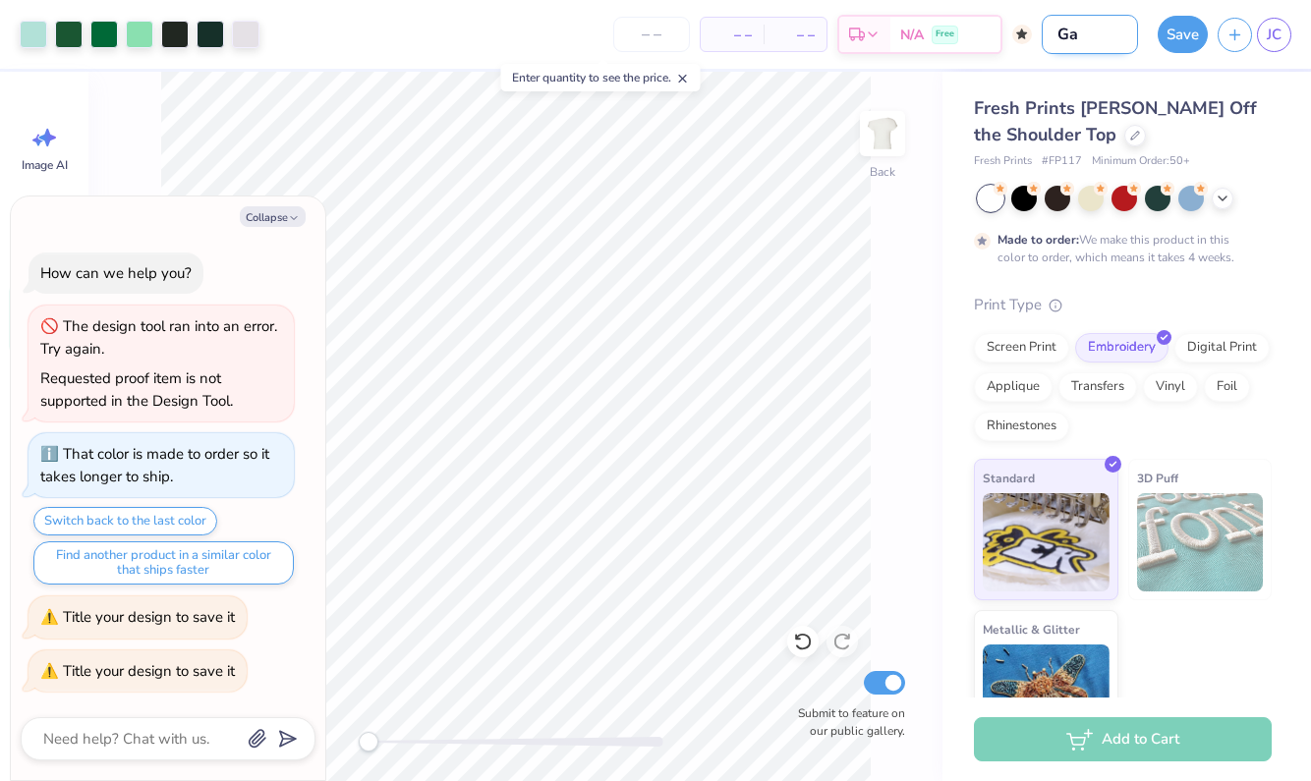
type textarea "x"
type input "Gat"
type textarea "x"
type input "Gato"
type textarea "x"
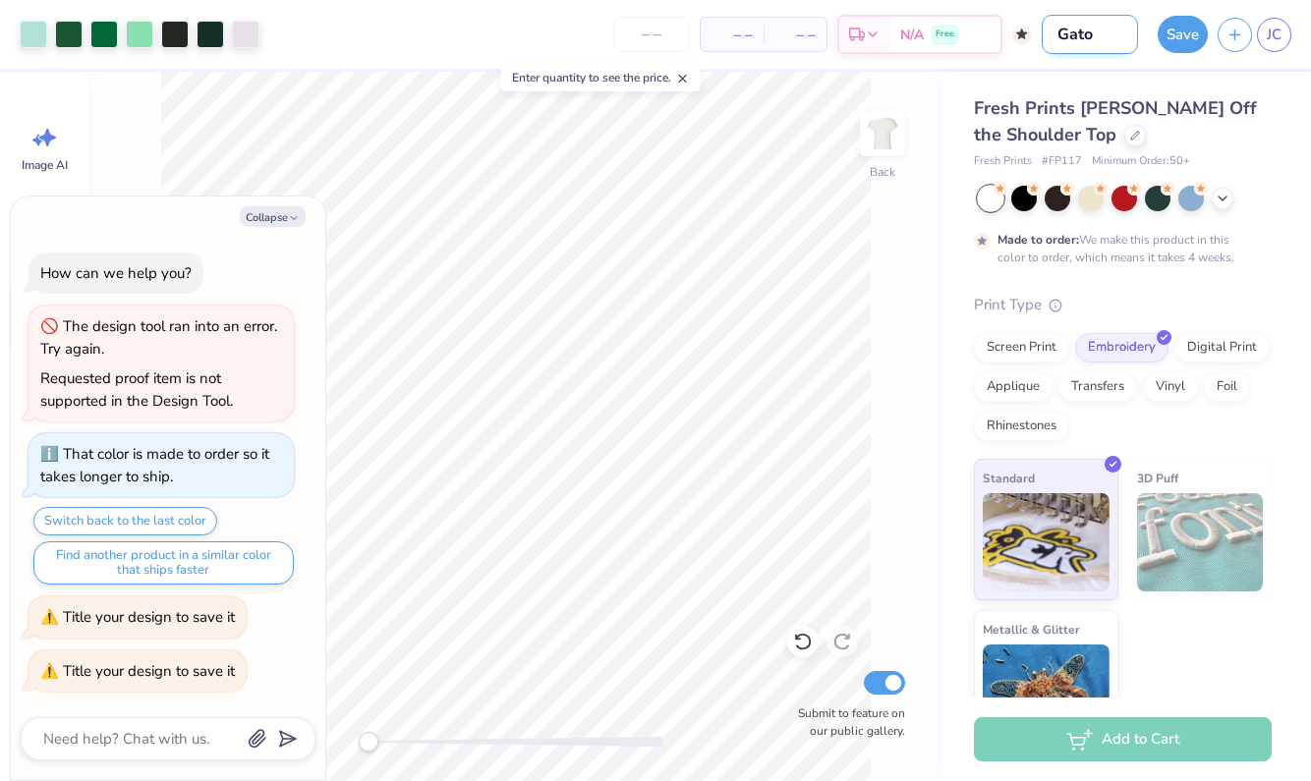
type input "Gator"
type textarea "x"
type input "Gator"
type textarea "x"
type input "Gator"
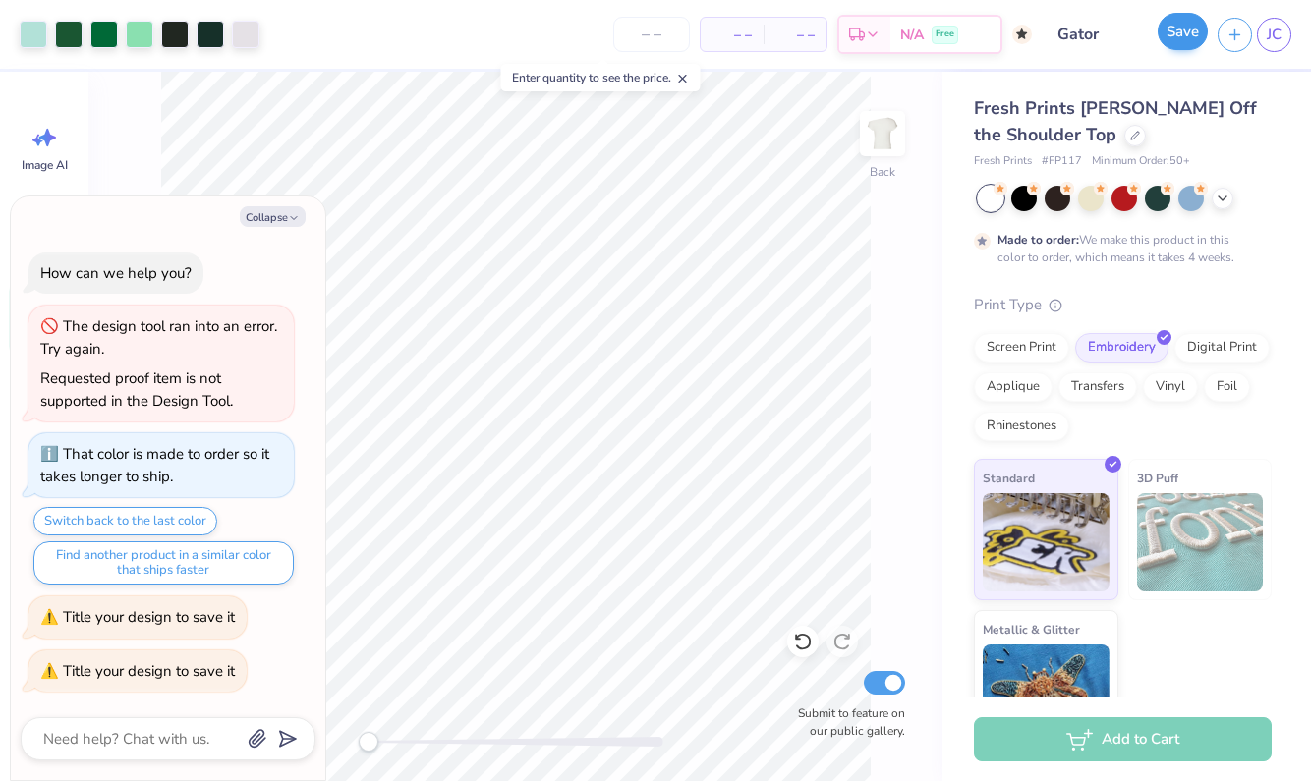
click at [1188, 26] on button "Save" at bounding box center [1182, 31] width 50 height 37
click at [299, 214] on button "Collapse" at bounding box center [273, 216] width 66 height 21
type textarea "x"
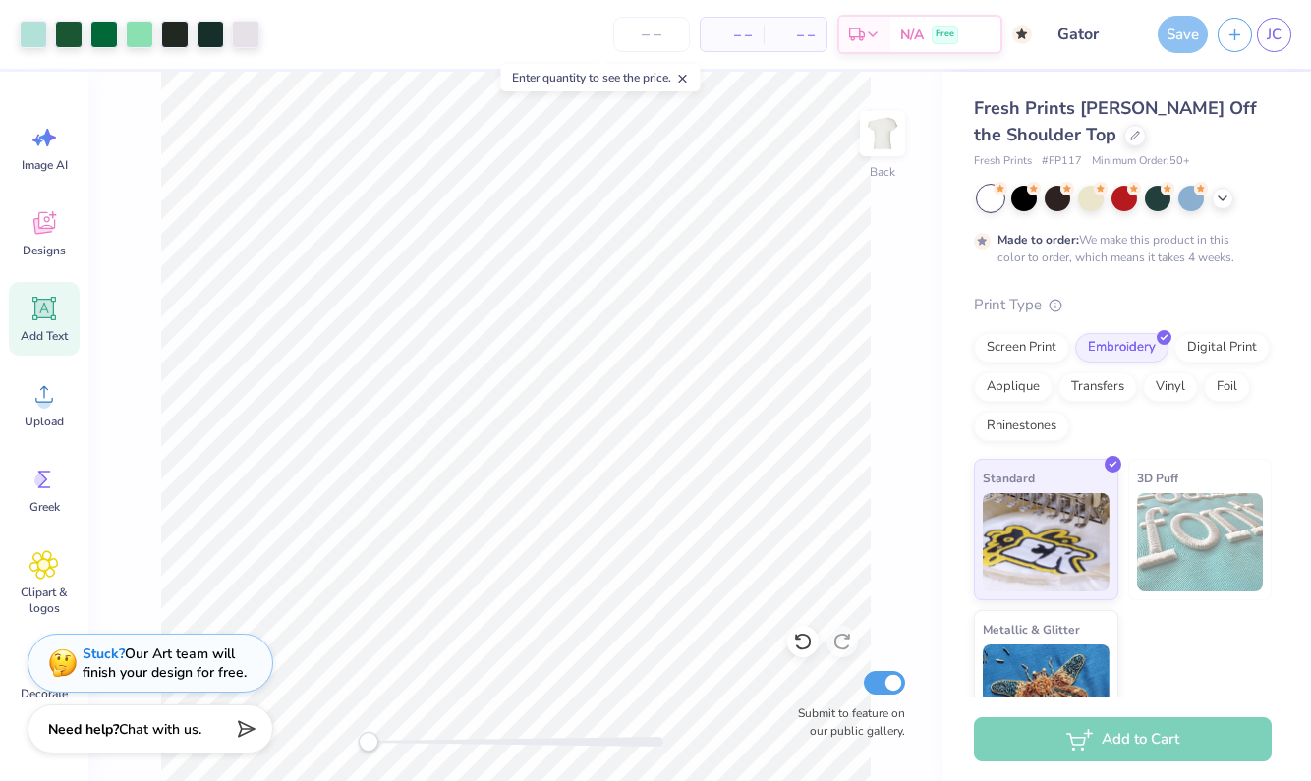
click at [1182, 47] on div "Save" at bounding box center [1182, 34] width 50 height 37
click at [1172, 44] on div "Save" at bounding box center [1182, 34] width 50 height 37
click at [1201, 36] on div "Save" at bounding box center [1182, 34] width 50 height 37
click at [1169, 36] on div "Save" at bounding box center [1182, 34] width 50 height 37
click at [1082, 34] on input "Gator" at bounding box center [1090, 34] width 96 height 39
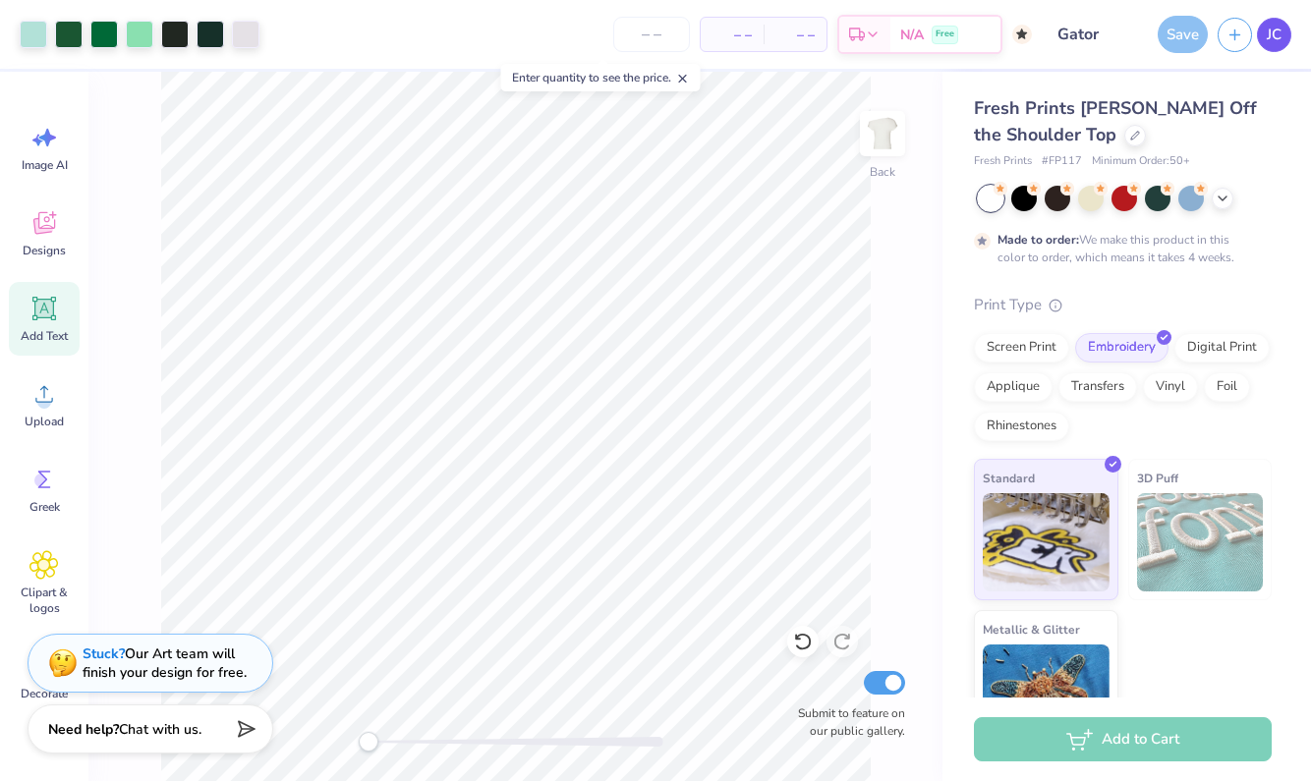
click at [1280, 39] on span "JC" at bounding box center [1274, 35] width 15 height 23
